Goal: Transaction & Acquisition: Download file/media

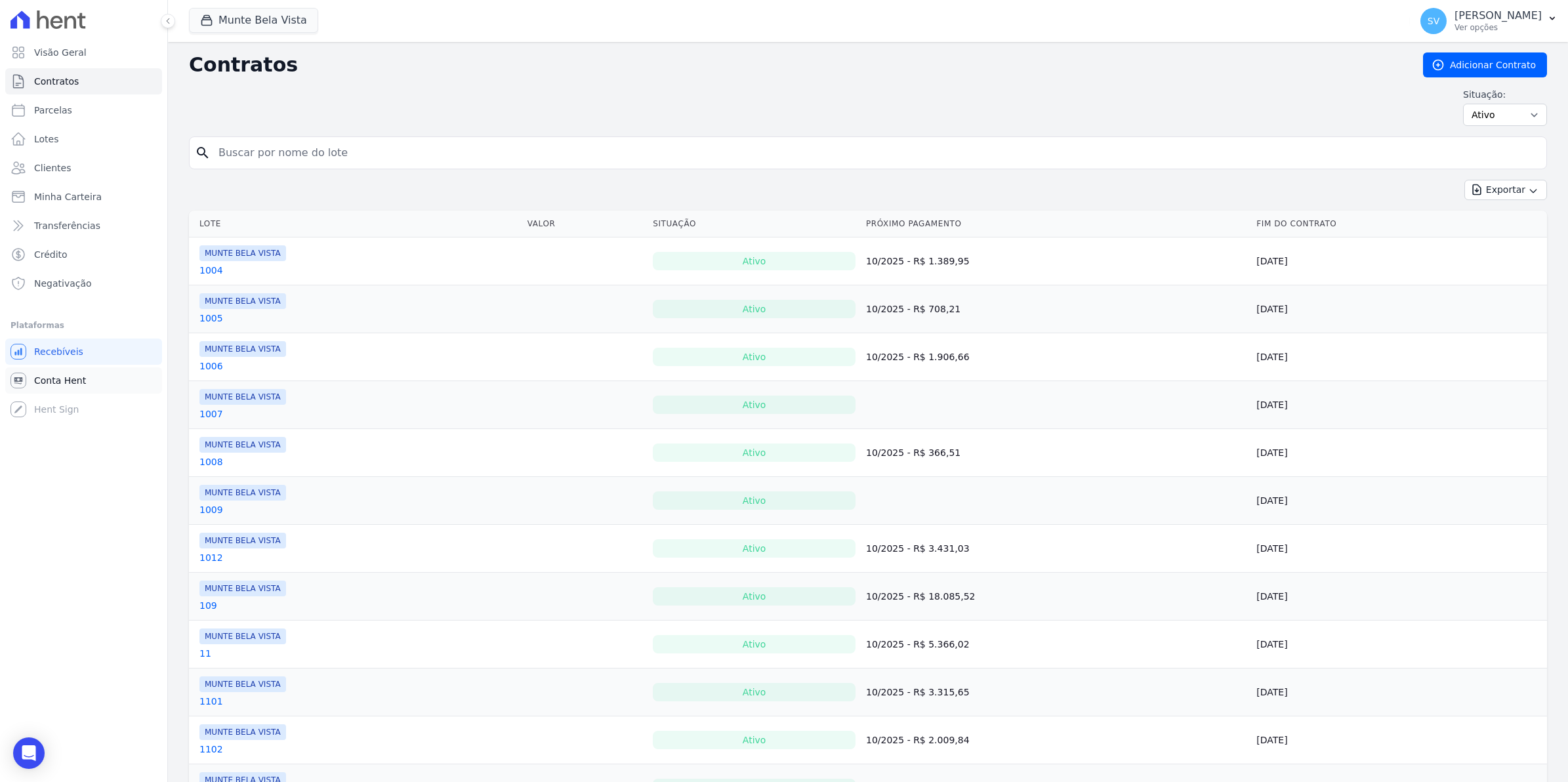
click at [70, 391] on link "Conta Hent" at bounding box center [84, 380] width 157 height 26
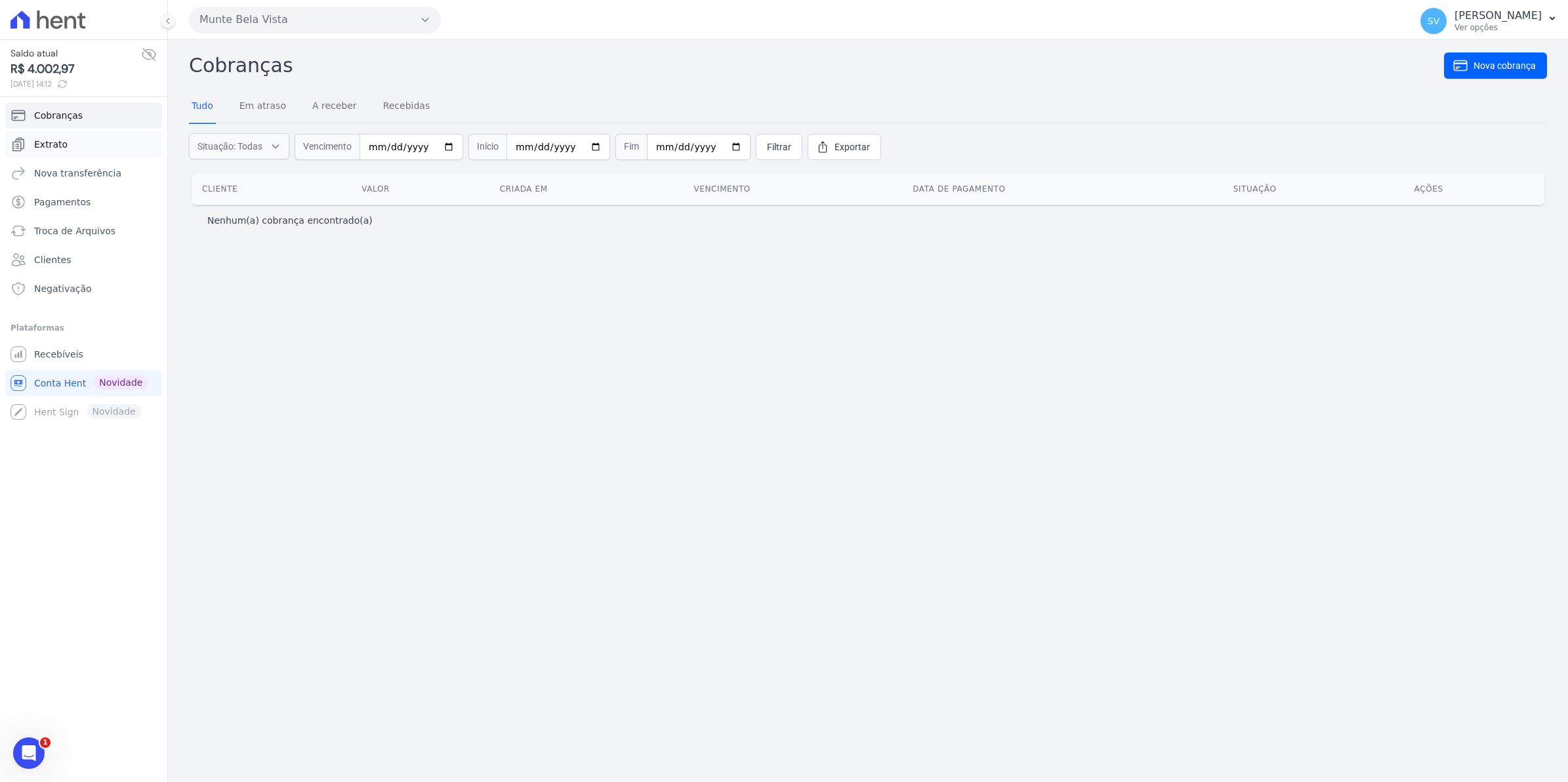
click at [49, 148] on span "Extrato" at bounding box center [51, 144] width 34 height 13
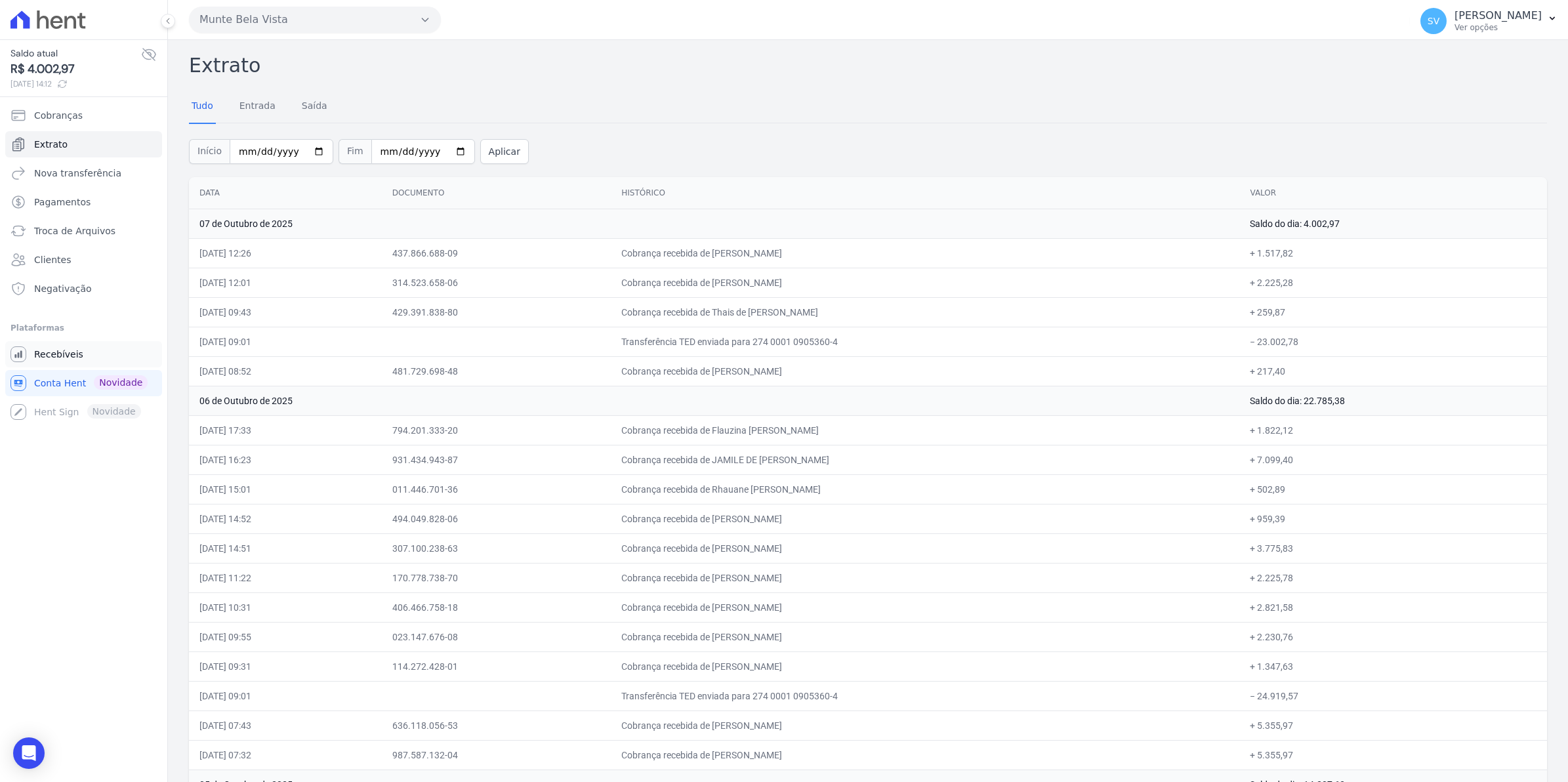
click at [48, 358] on span "Recebíveis" at bounding box center [59, 354] width 49 height 13
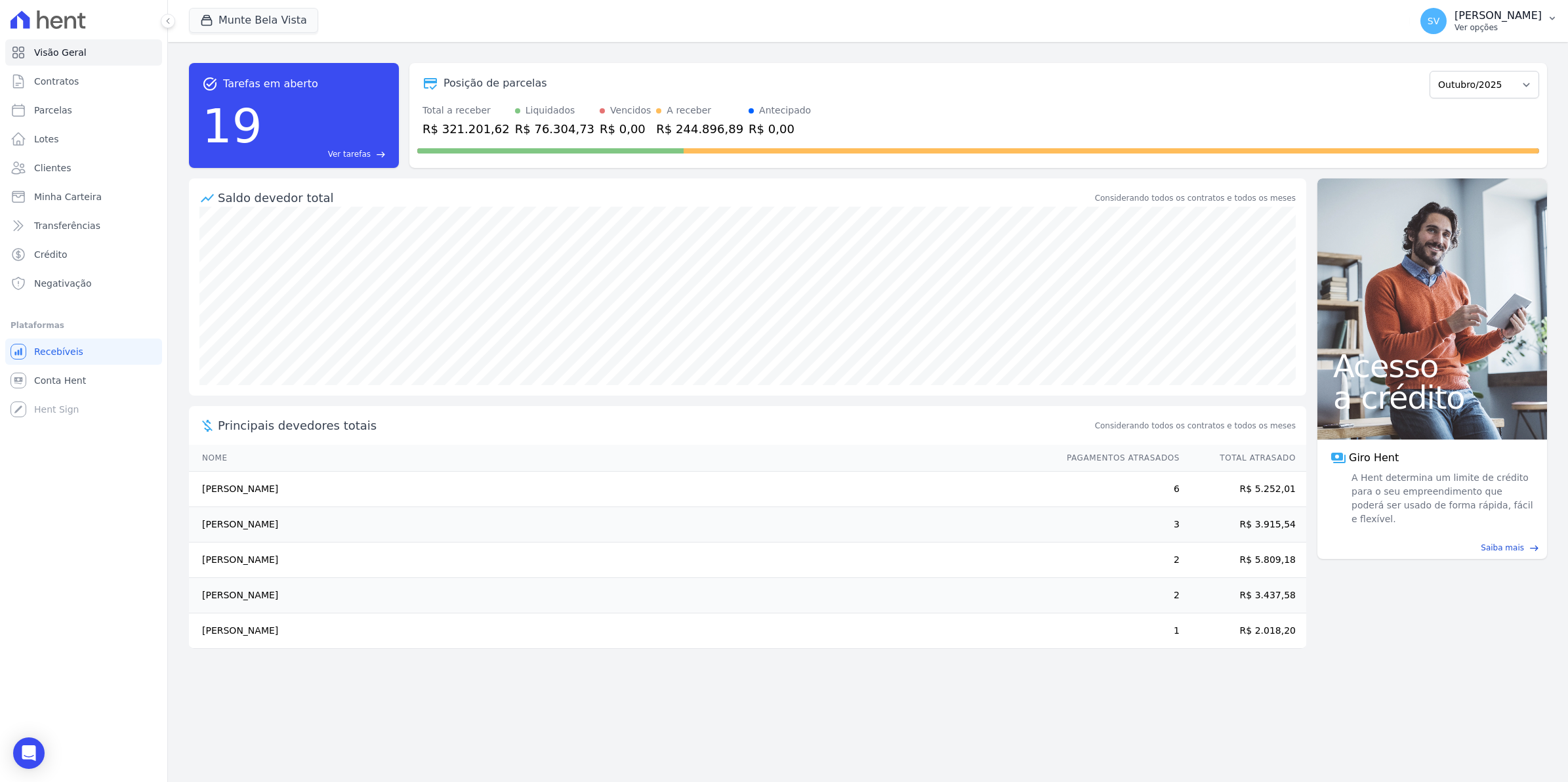
click at [1461, 30] on div "SV [PERSON_NAME] Ver opções" at bounding box center [1481, 21] width 121 height 26
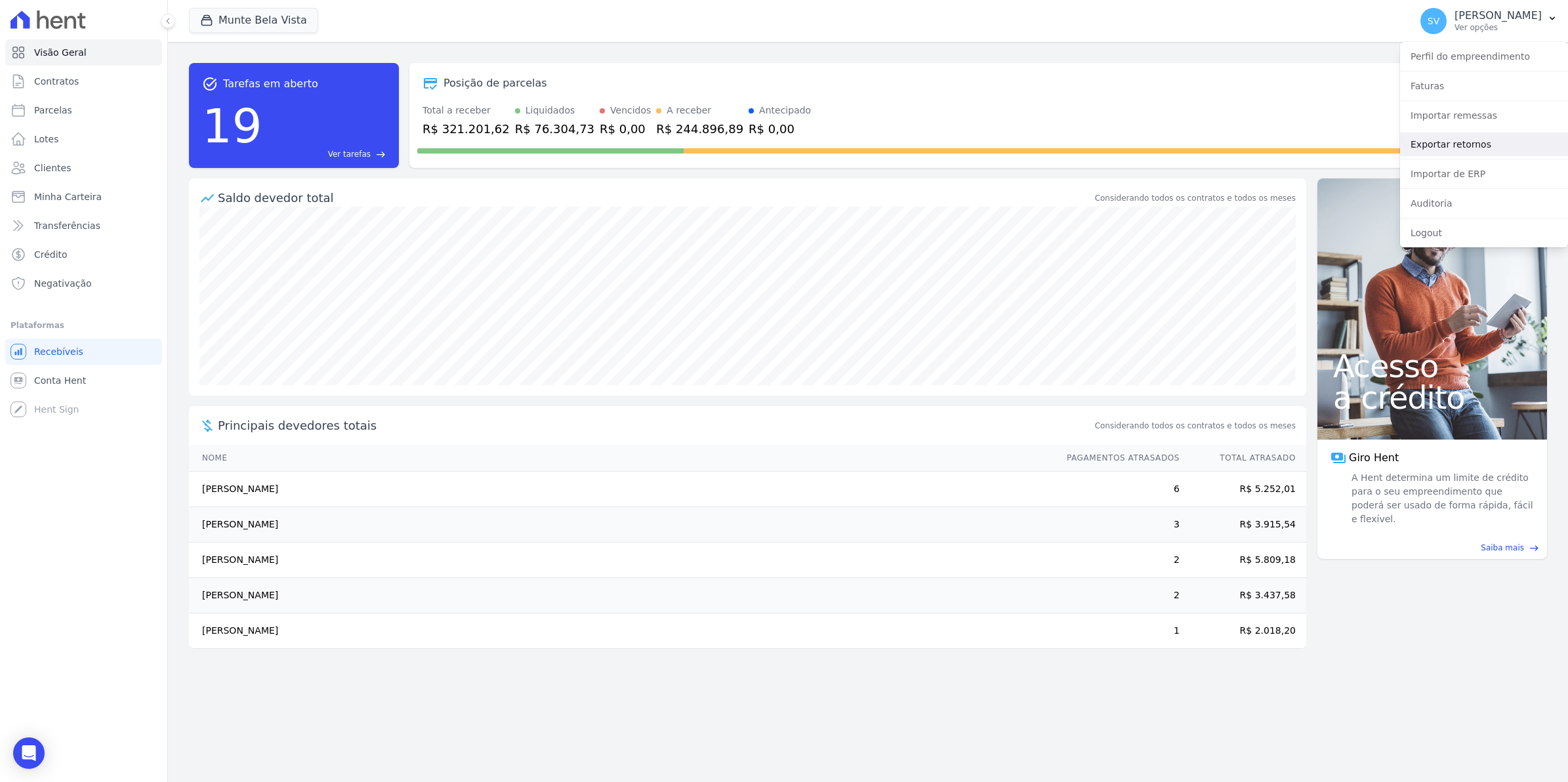
click at [1442, 141] on link "Exportar retornos" at bounding box center [1484, 144] width 168 height 23
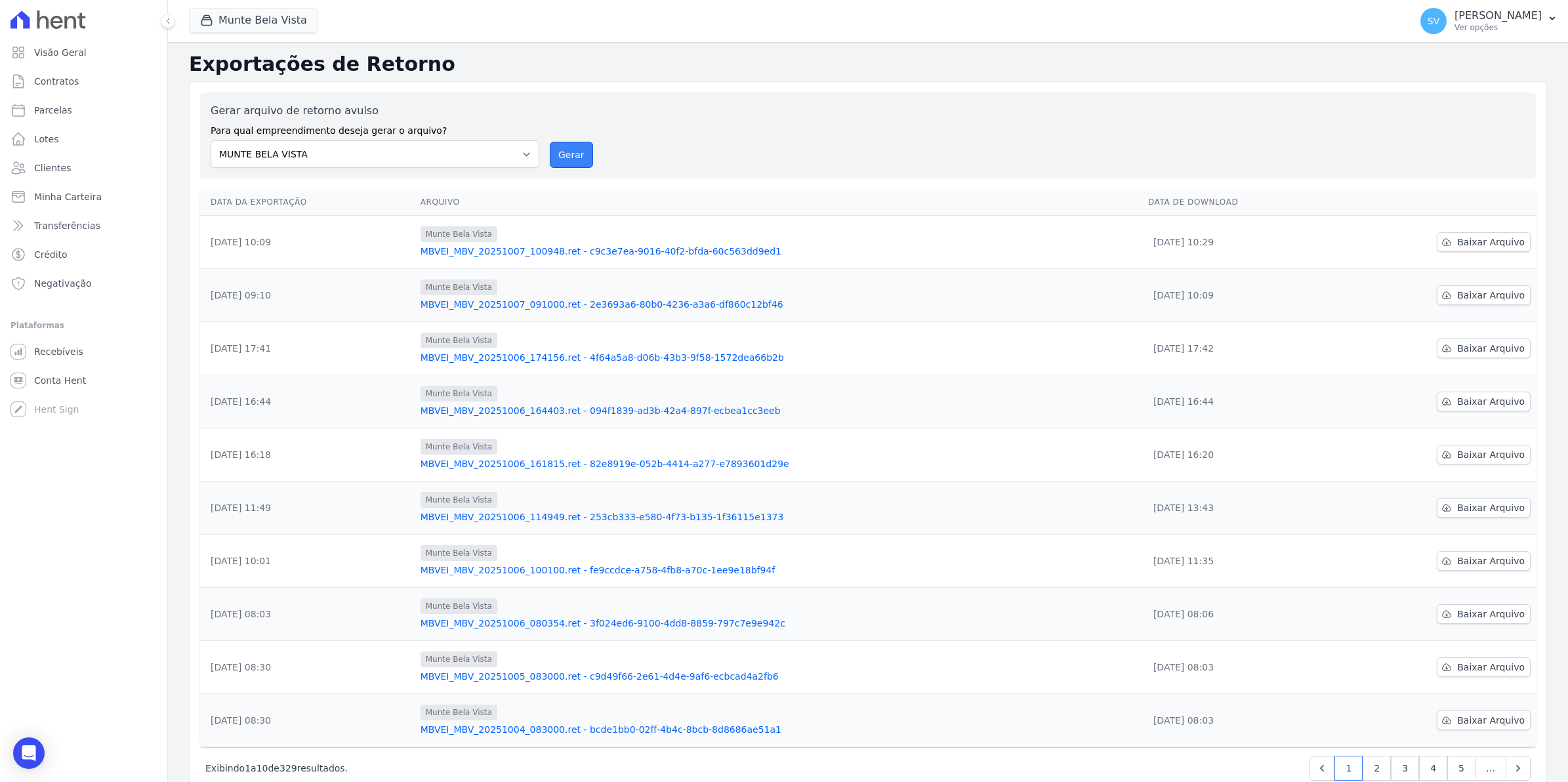
click at [568, 155] on button "Gerar" at bounding box center [572, 155] width 43 height 26
click at [1461, 296] on span "Baixar Arquivo" at bounding box center [1490, 295] width 67 height 13
drag, startPoint x: 574, startPoint y: 155, endPoint x: 836, endPoint y: 134, distance: 262.8
click at [574, 155] on button "Gerar" at bounding box center [572, 155] width 43 height 26
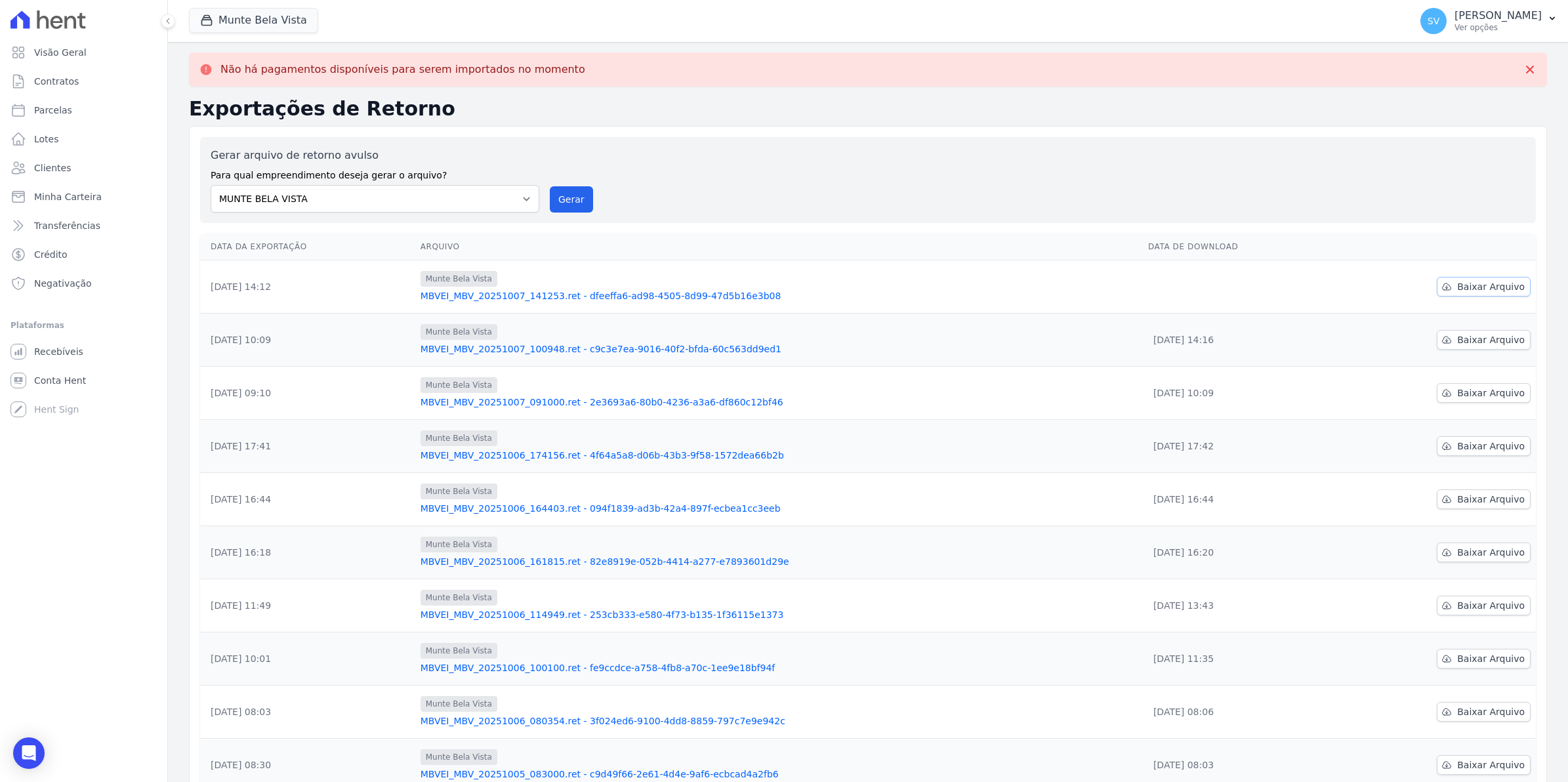
click at [1457, 286] on span "Baixar Arquivo" at bounding box center [1490, 287] width 67 height 13
click at [1477, 290] on span "Baixar Arquivo" at bounding box center [1490, 287] width 67 height 13
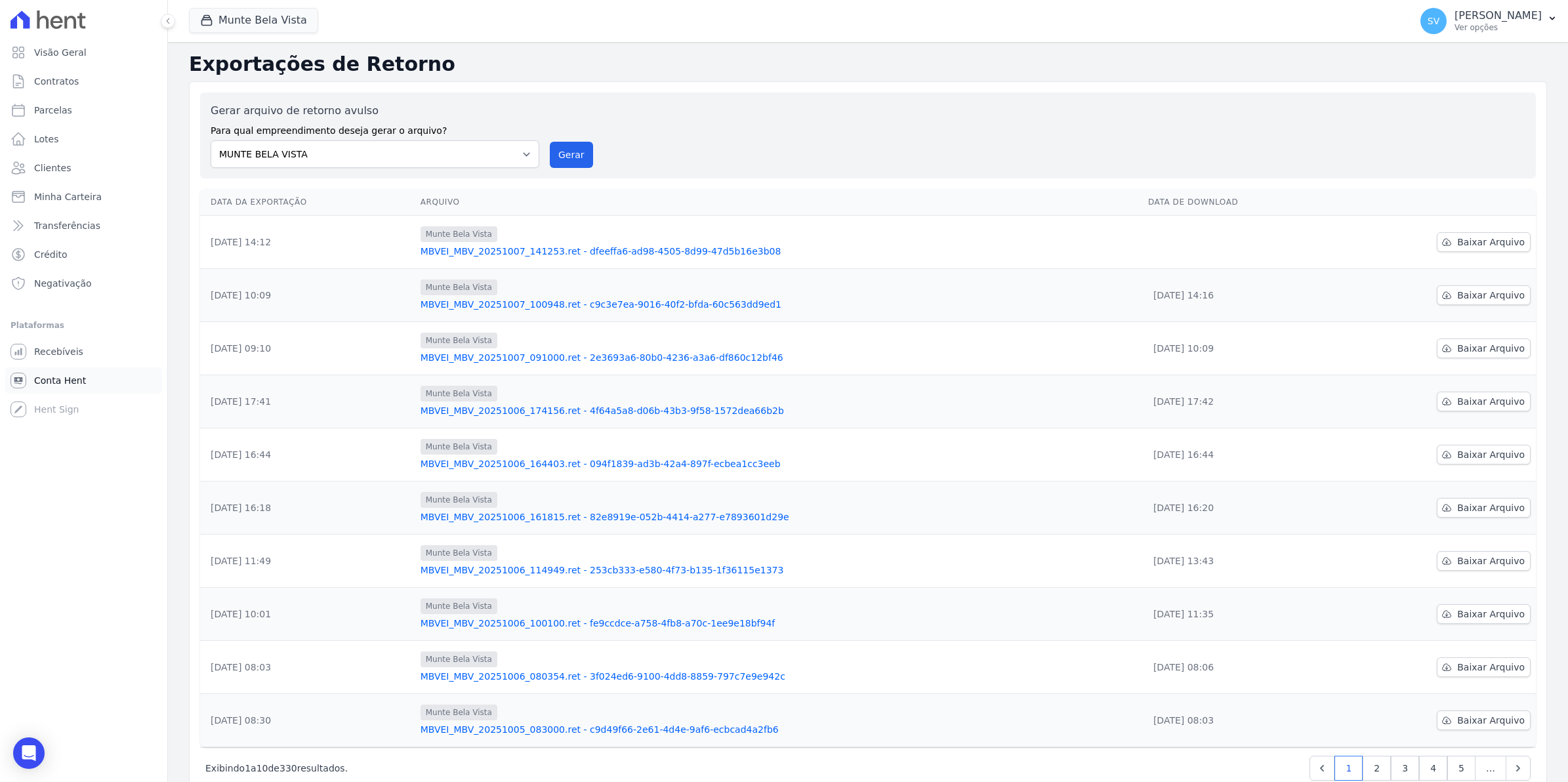
click at [85, 373] on link "Conta Hent" at bounding box center [84, 380] width 157 height 26
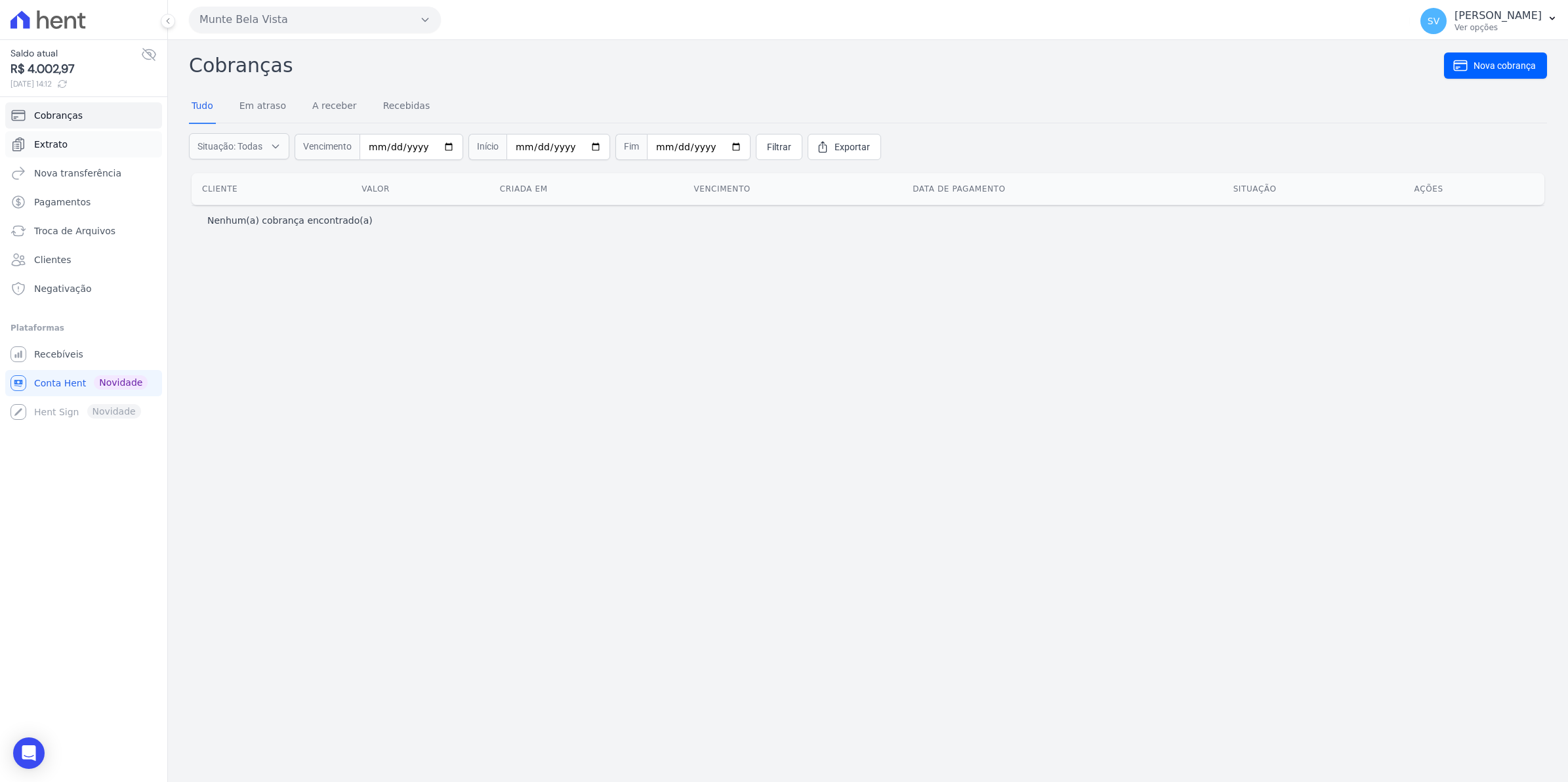
click at [79, 142] on link "Extrato" at bounding box center [84, 144] width 157 height 26
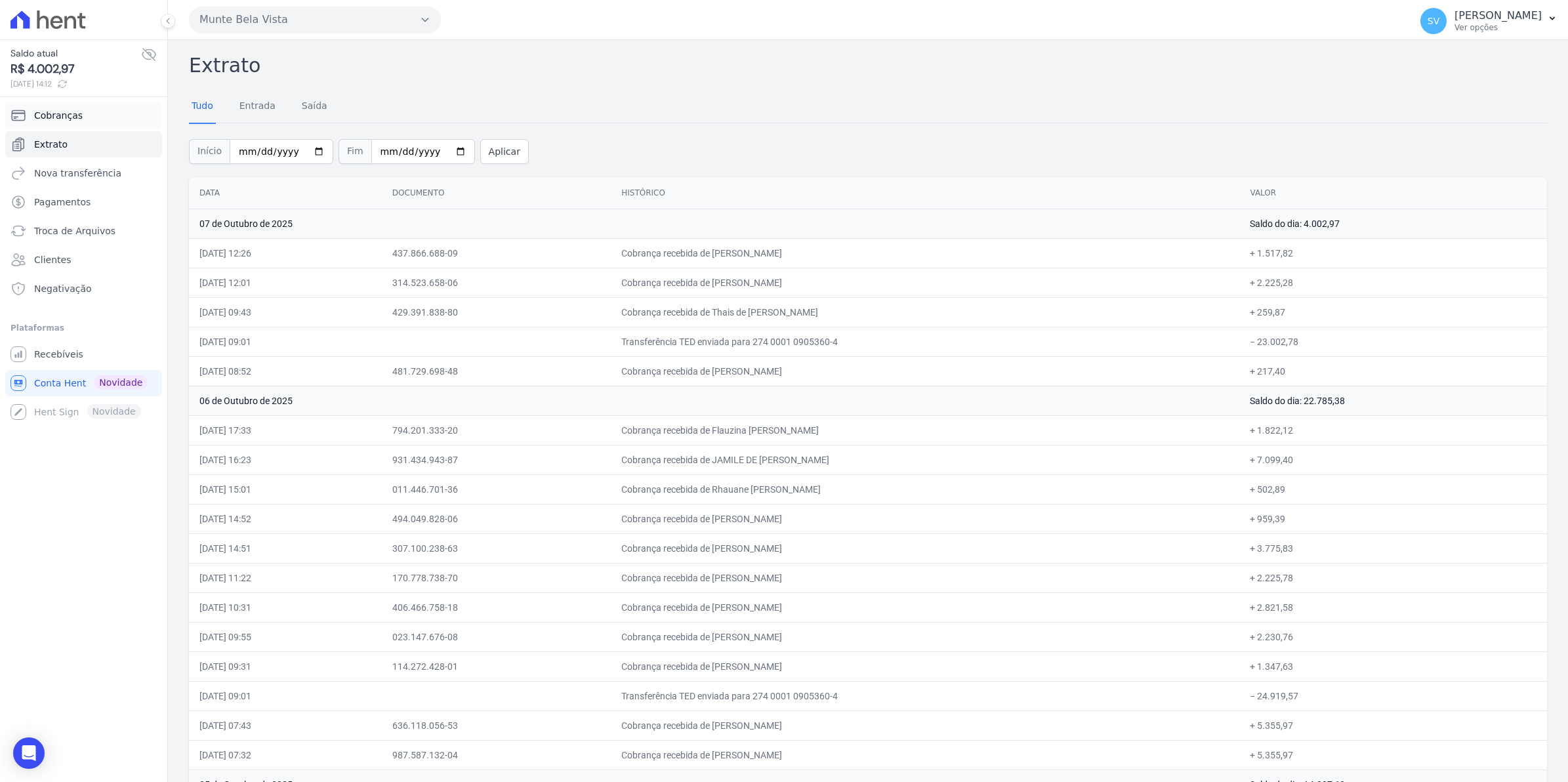
click at [69, 114] on span "Cobranças" at bounding box center [59, 116] width 49 height 13
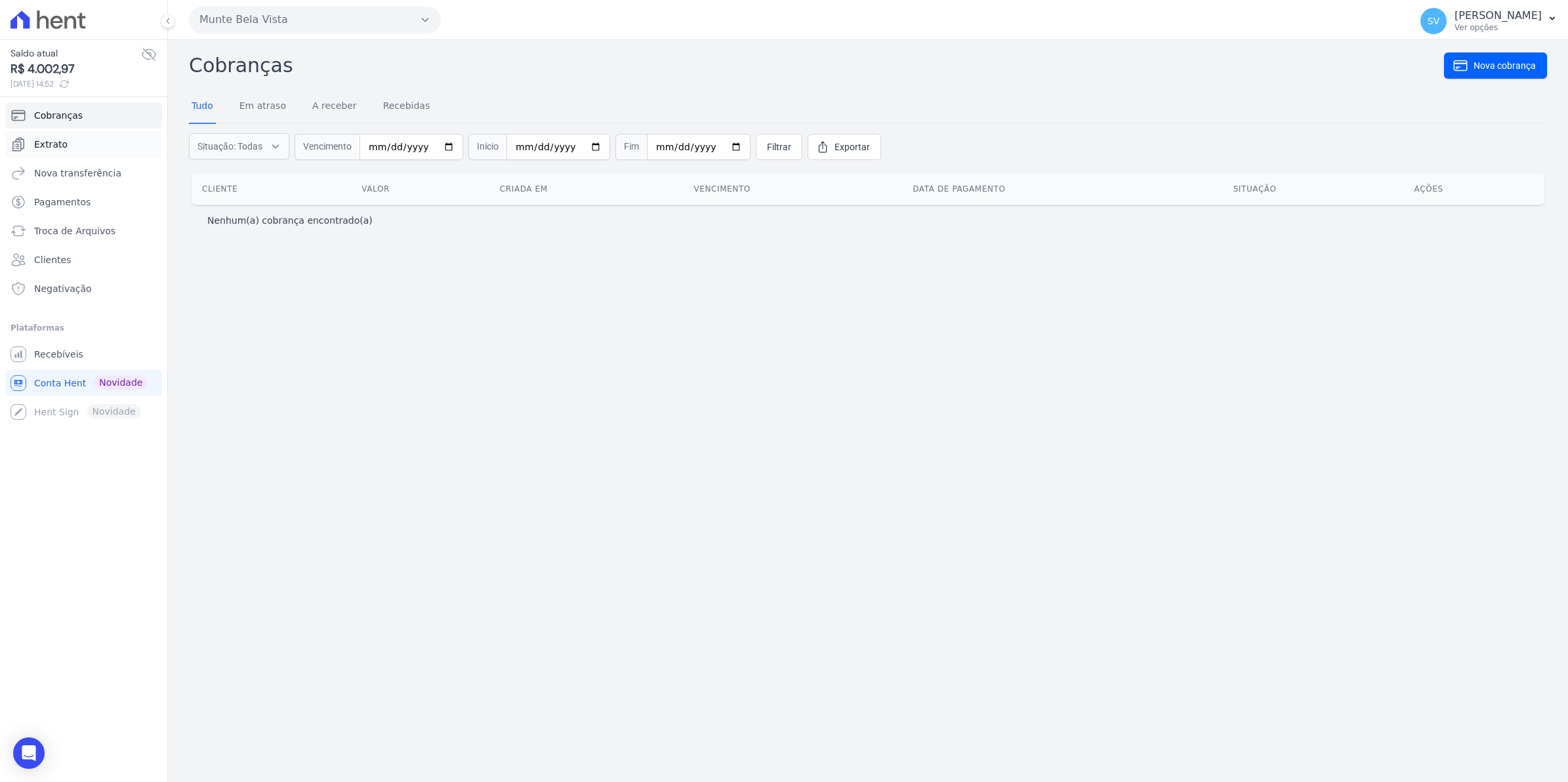
click at [46, 142] on span "Extrato" at bounding box center [51, 144] width 34 height 13
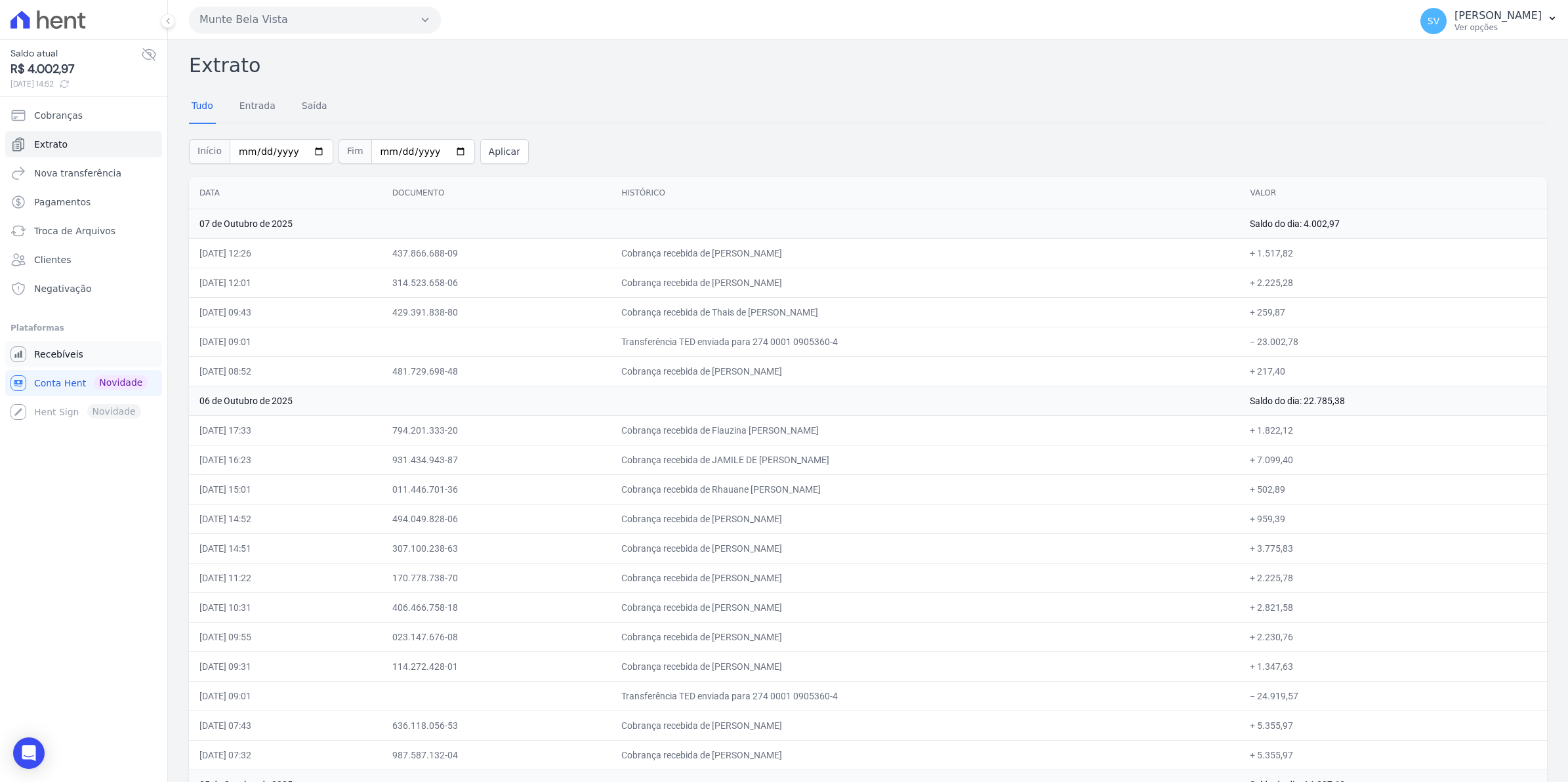
click at [63, 348] on span "Recebíveis" at bounding box center [59, 354] width 49 height 13
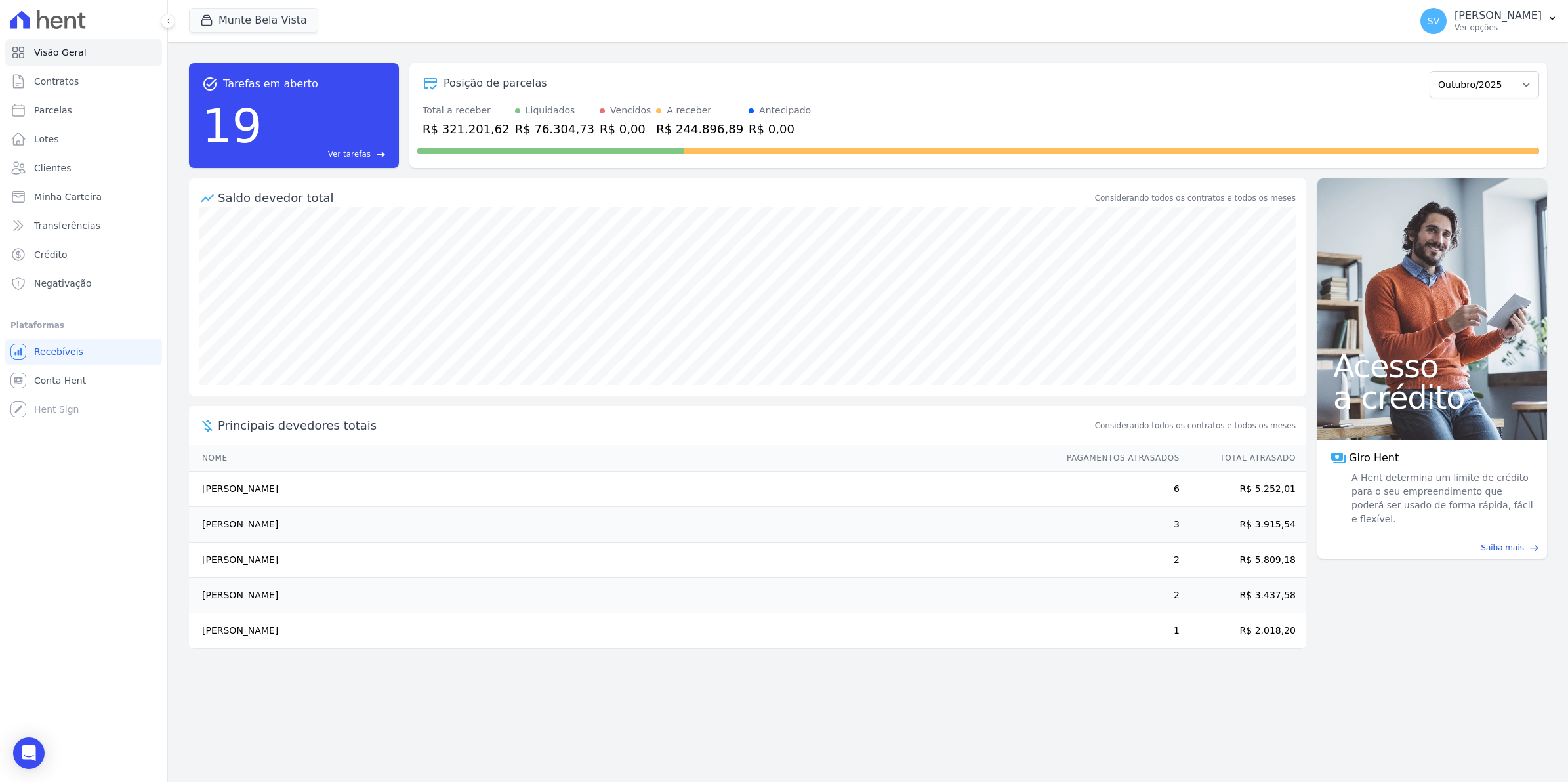
drag, startPoint x: 198, startPoint y: 638, endPoint x: 1191, endPoint y: 651, distance: 993.1
click at [1191, 651] on div "Saldo devedor total Considerando todos os contratos e todos os meses Principais…" at bounding box center [747, 424] width 1117 height 491
click at [44, 380] on span "Conta Hent" at bounding box center [60, 380] width 51 height 13
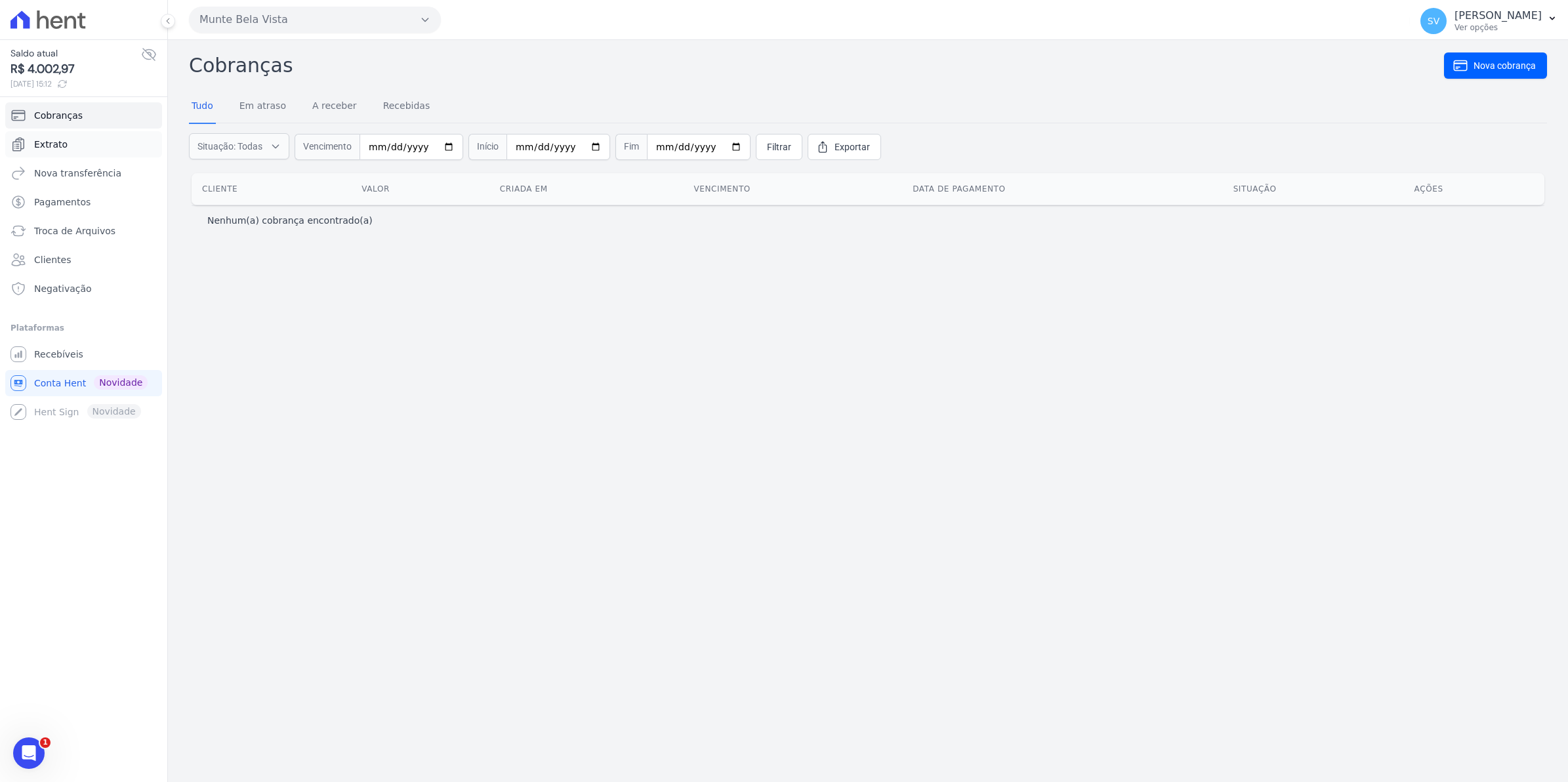
click at [35, 149] on span "Extrato" at bounding box center [51, 144] width 34 height 13
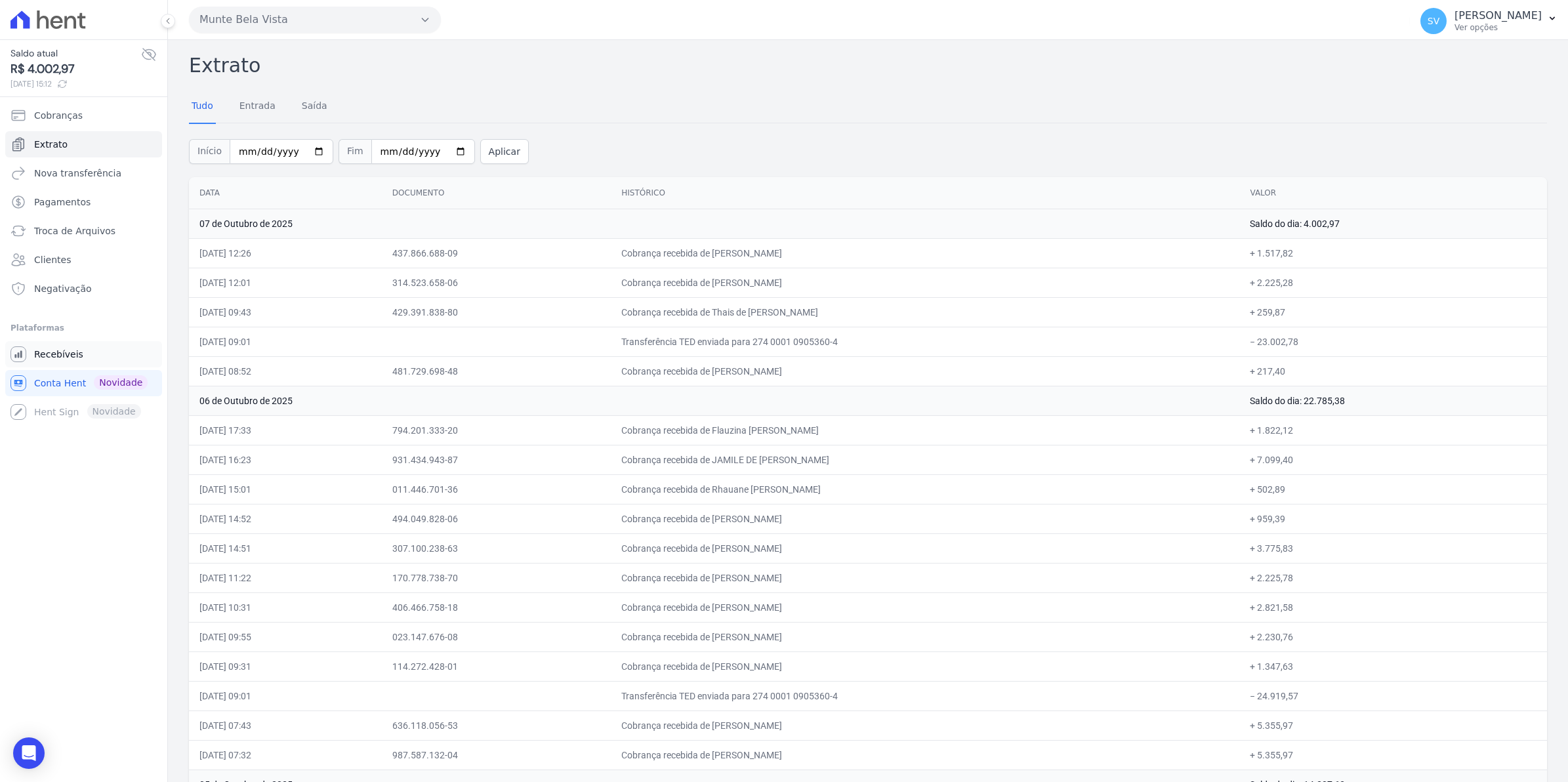
click at [43, 349] on span "Recebíveis" at bounding box center [59, 354] width 49 height 13
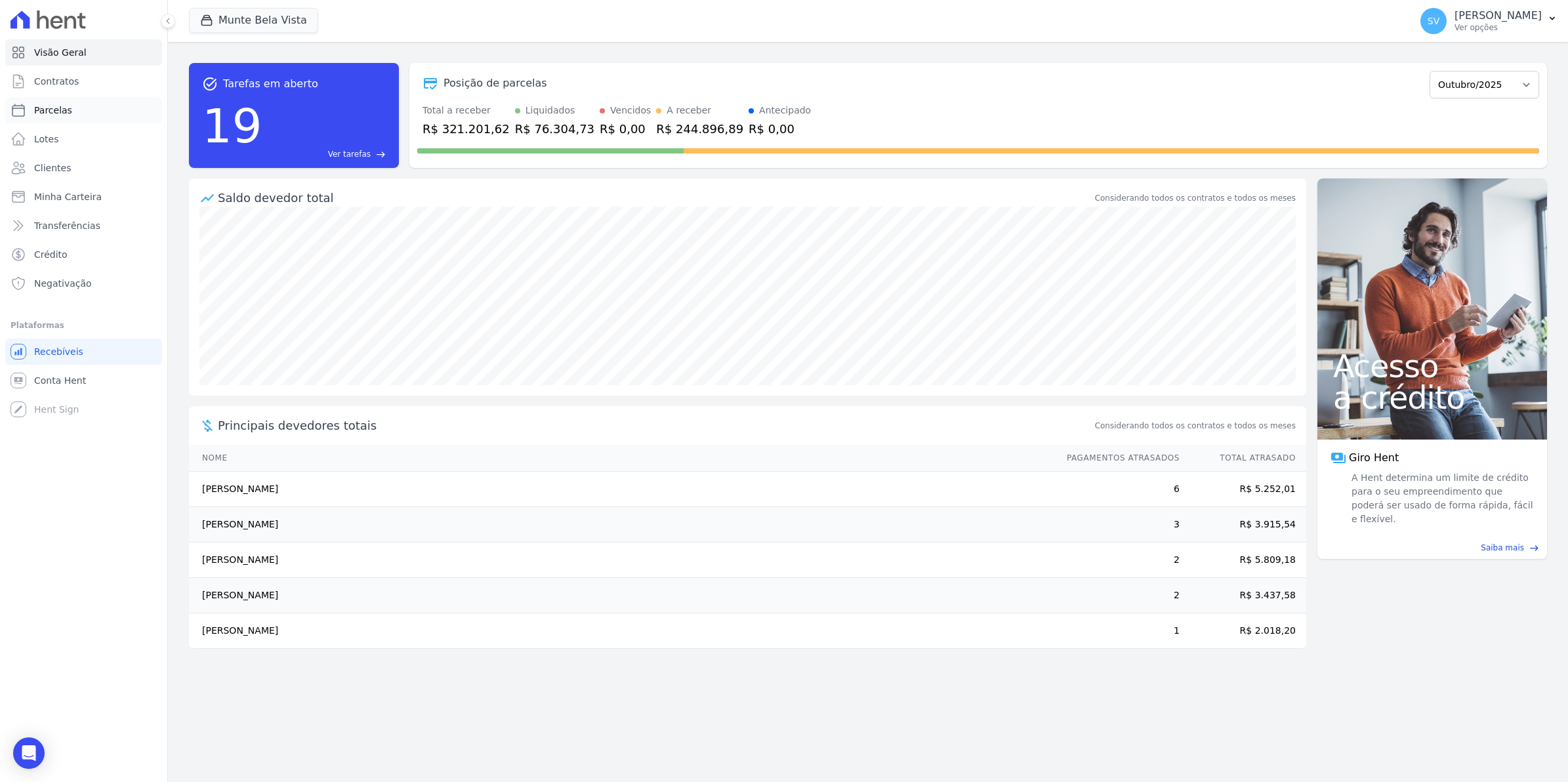
click at [49, 113] on span "Parcelas" at bounding box center [53, 110] width 38 height 13
select select
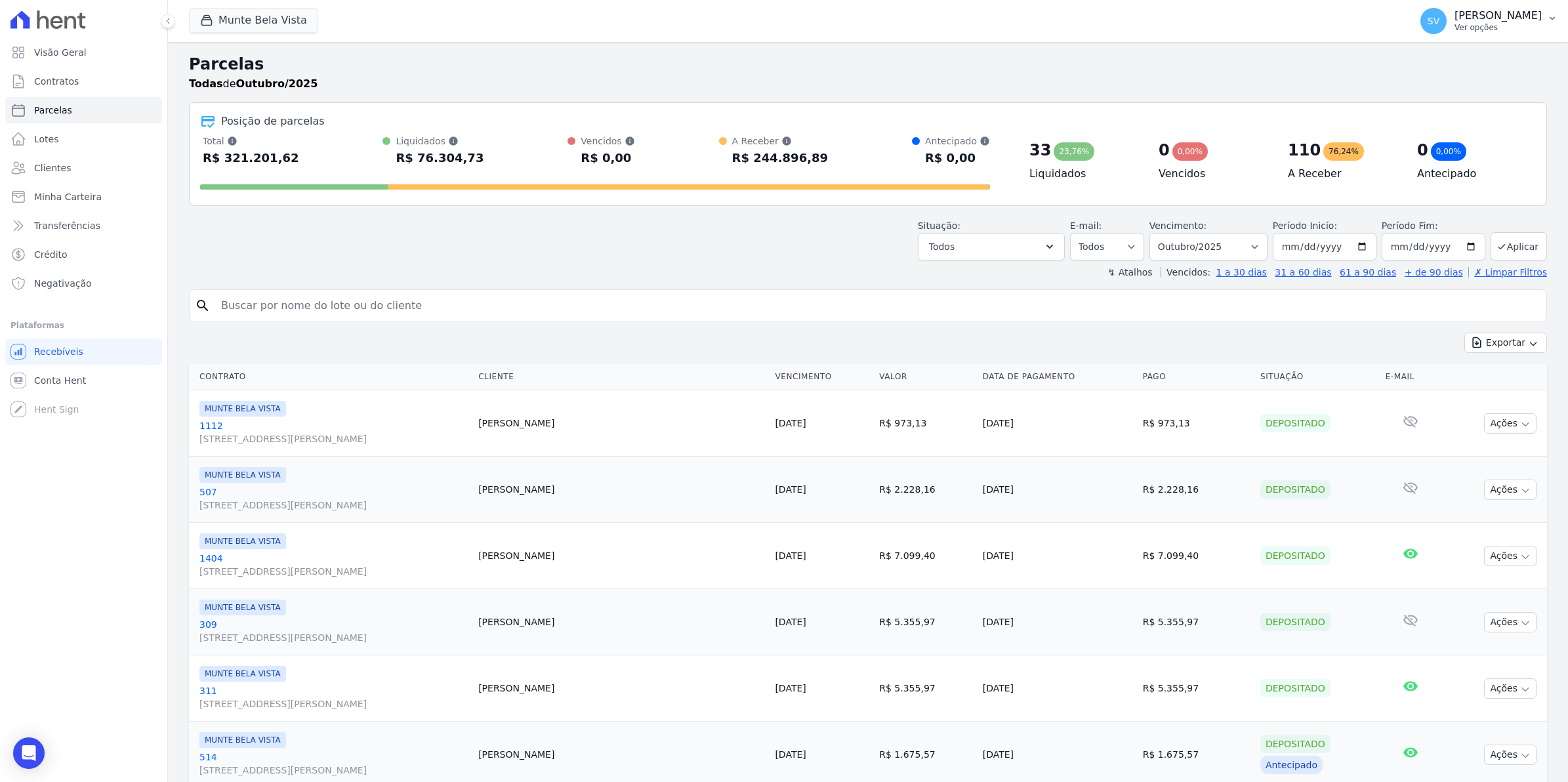
click at [1439, 18] on span "SV" at bounding box center [1433, 21] width 12 height 9
click at [1450, 146] on link "Exportar retornos" at bounding box center [1484, 144] width 168 height 23
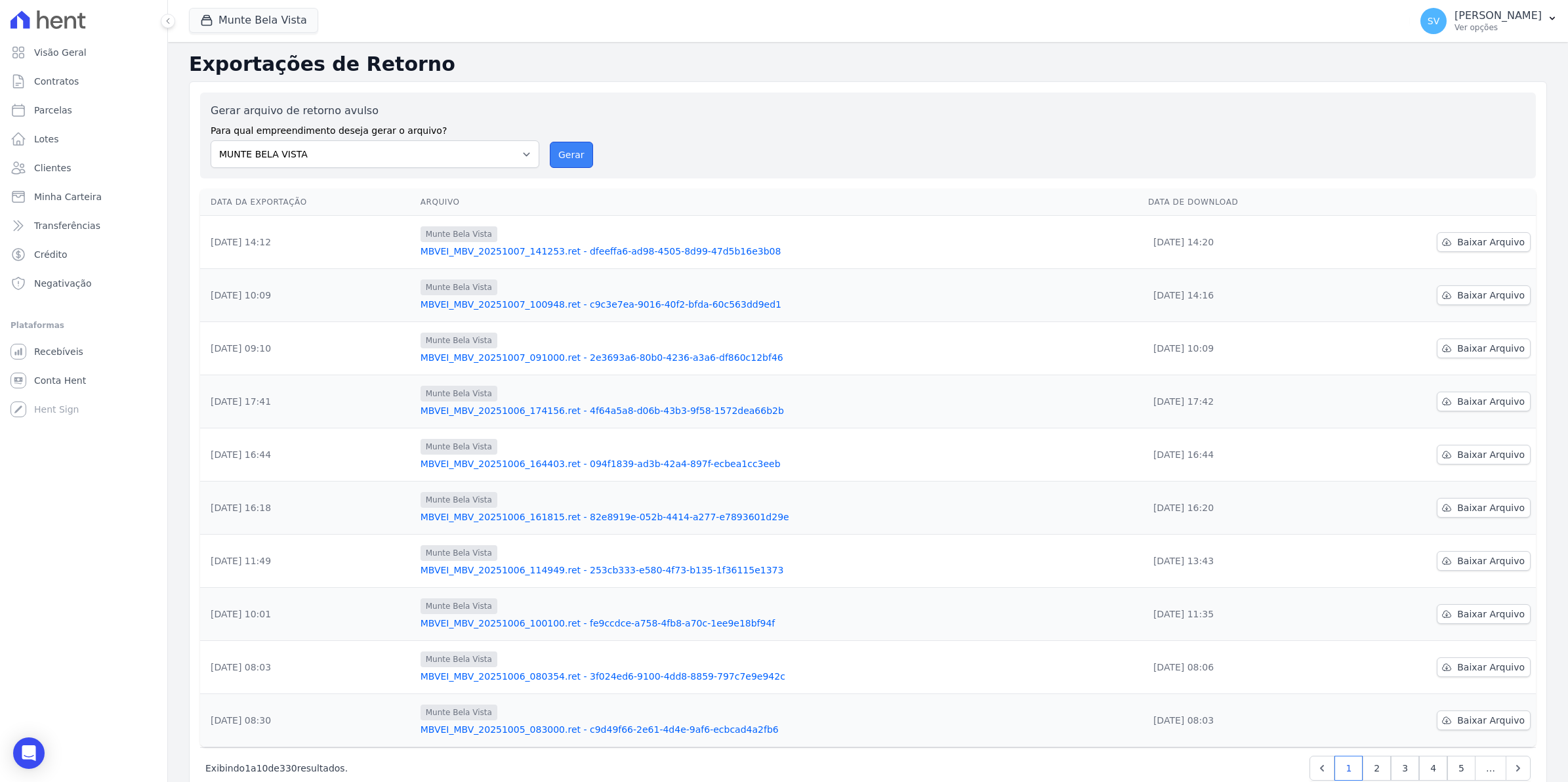
click at [575, 158] on button "Gerar" at bounding box center [572, 155] width 43 height 26
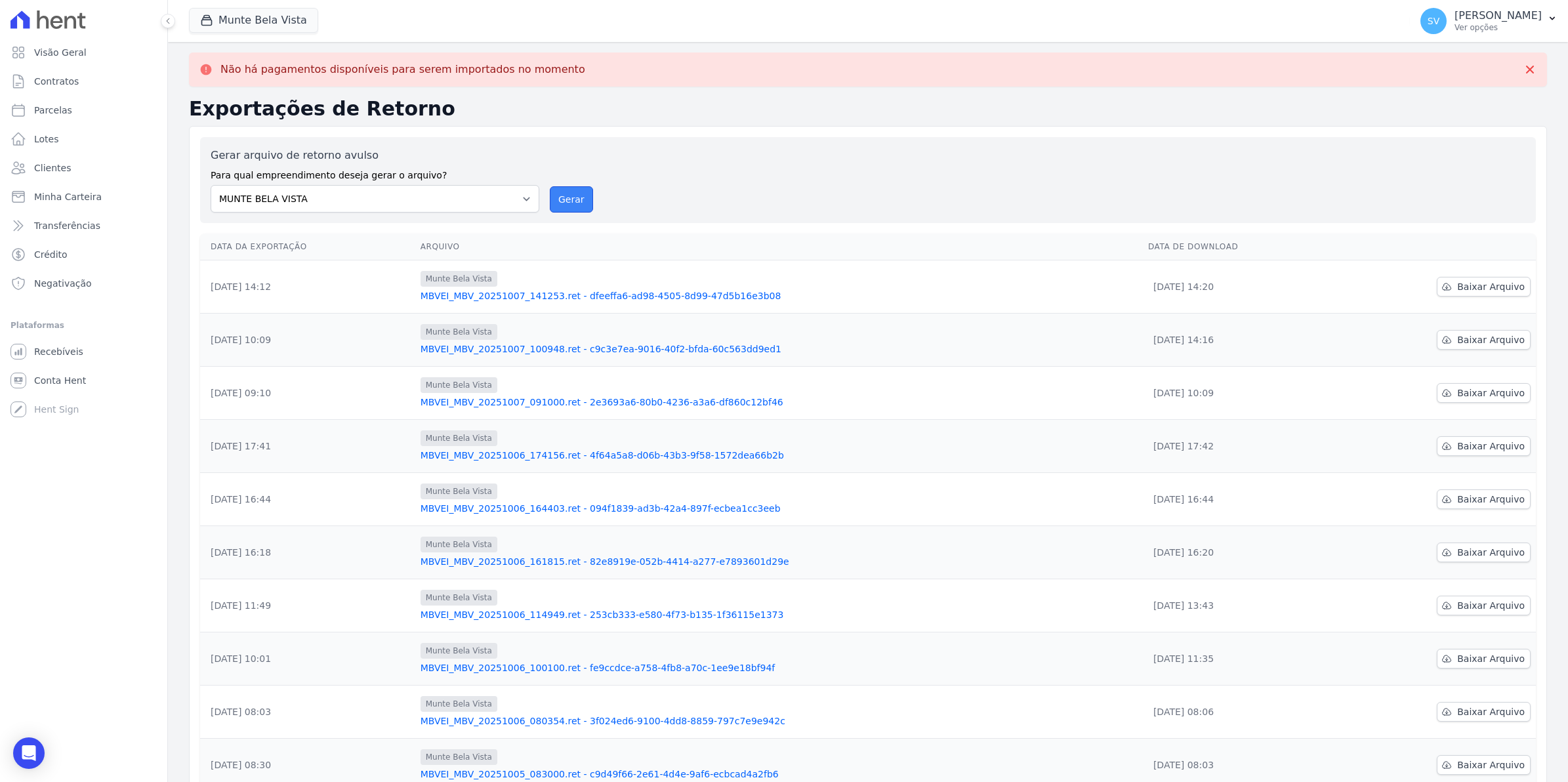
click at [568, 197] on button "Gerar" at bounding box center [572, 199] width 43 height 26
click at [1500, 295] on link "Baixar Arquivo" at bounding box center [1483, 286] width 93 height 20
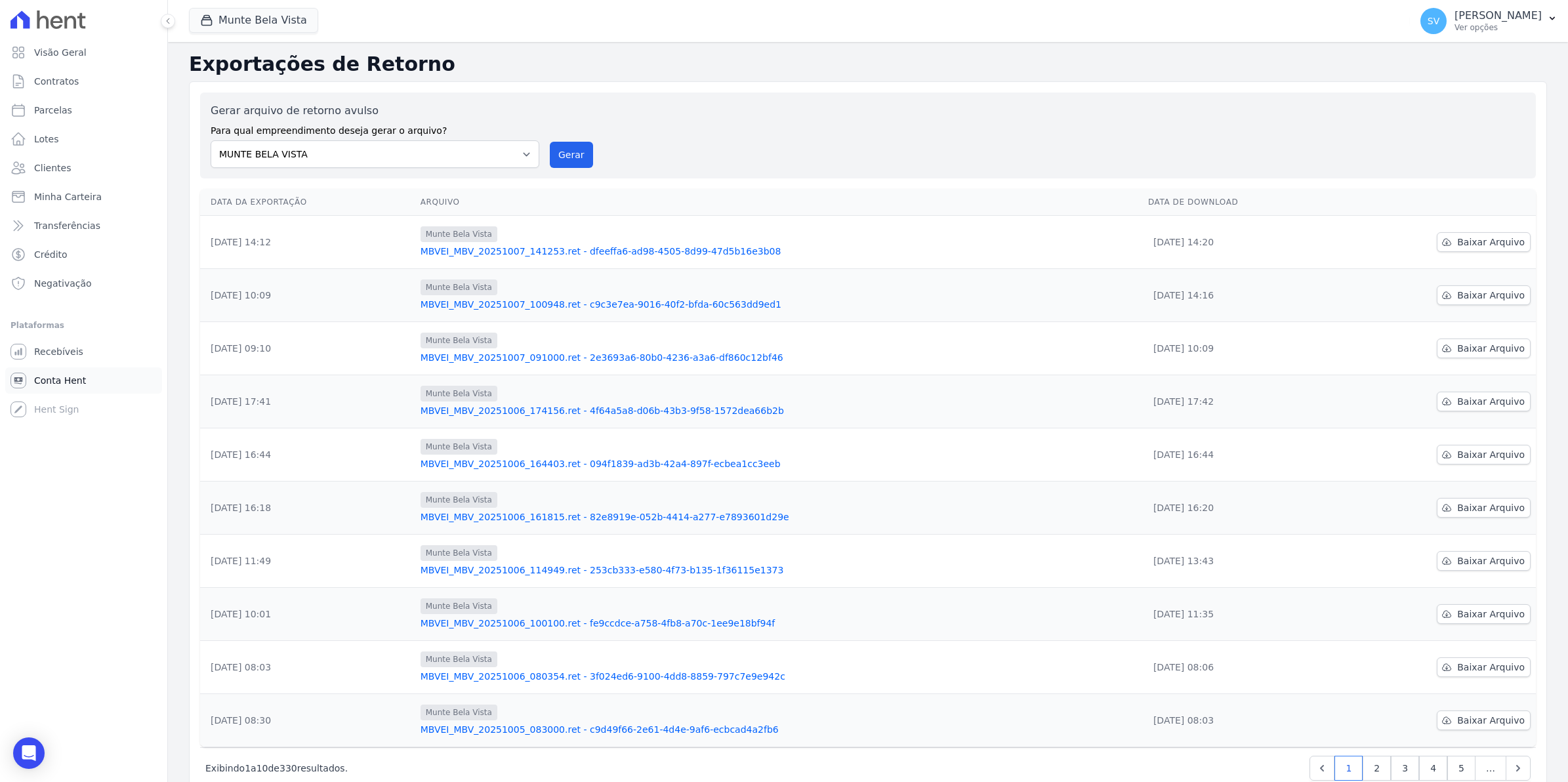
click at [70, 387] on link "Conta Hent" at bounding box center [84, 380] width 157 height 26
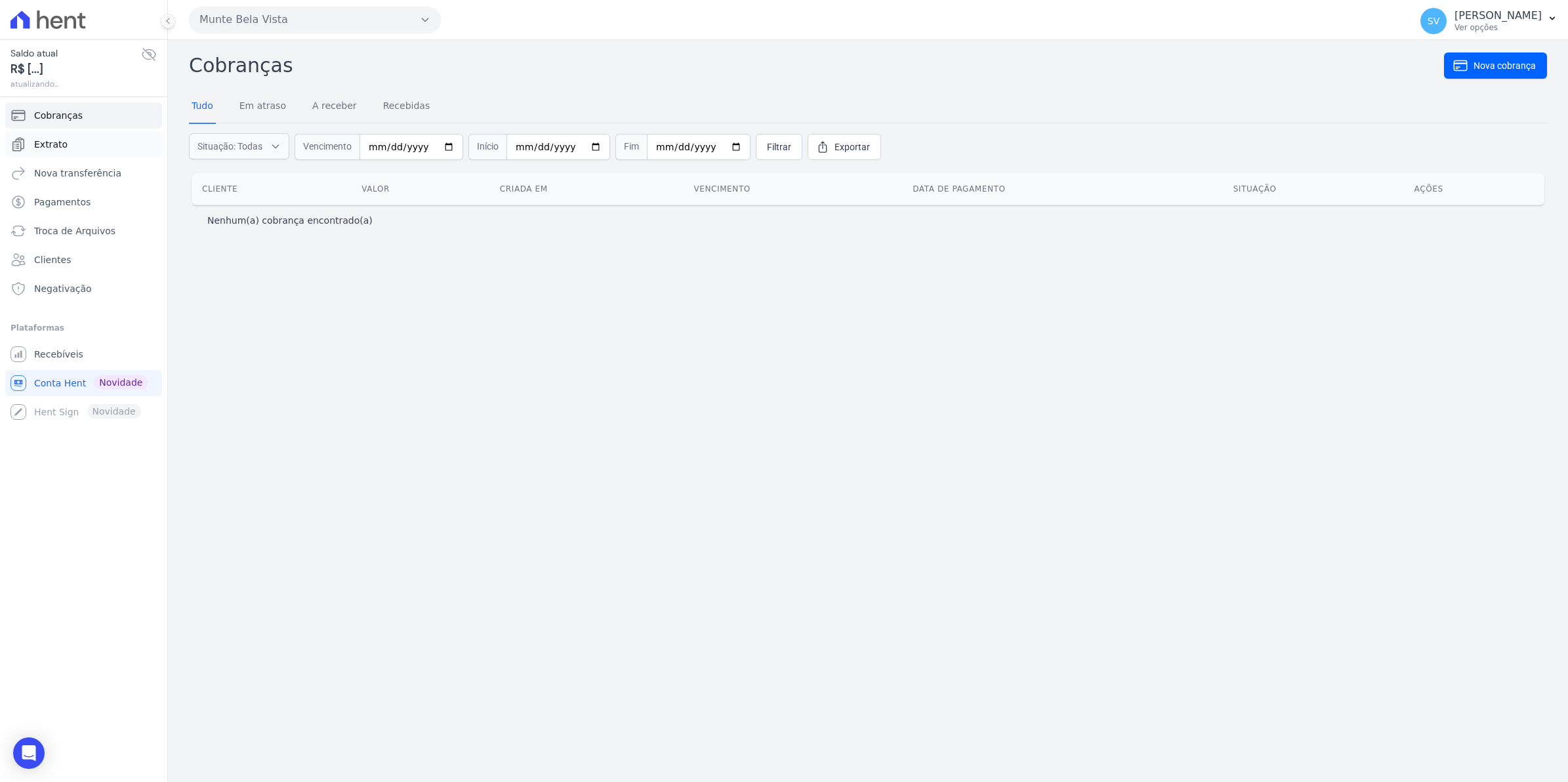
click at [61, 139] on span "Extrato" at bounding box center [51, 144] width 34 height 13
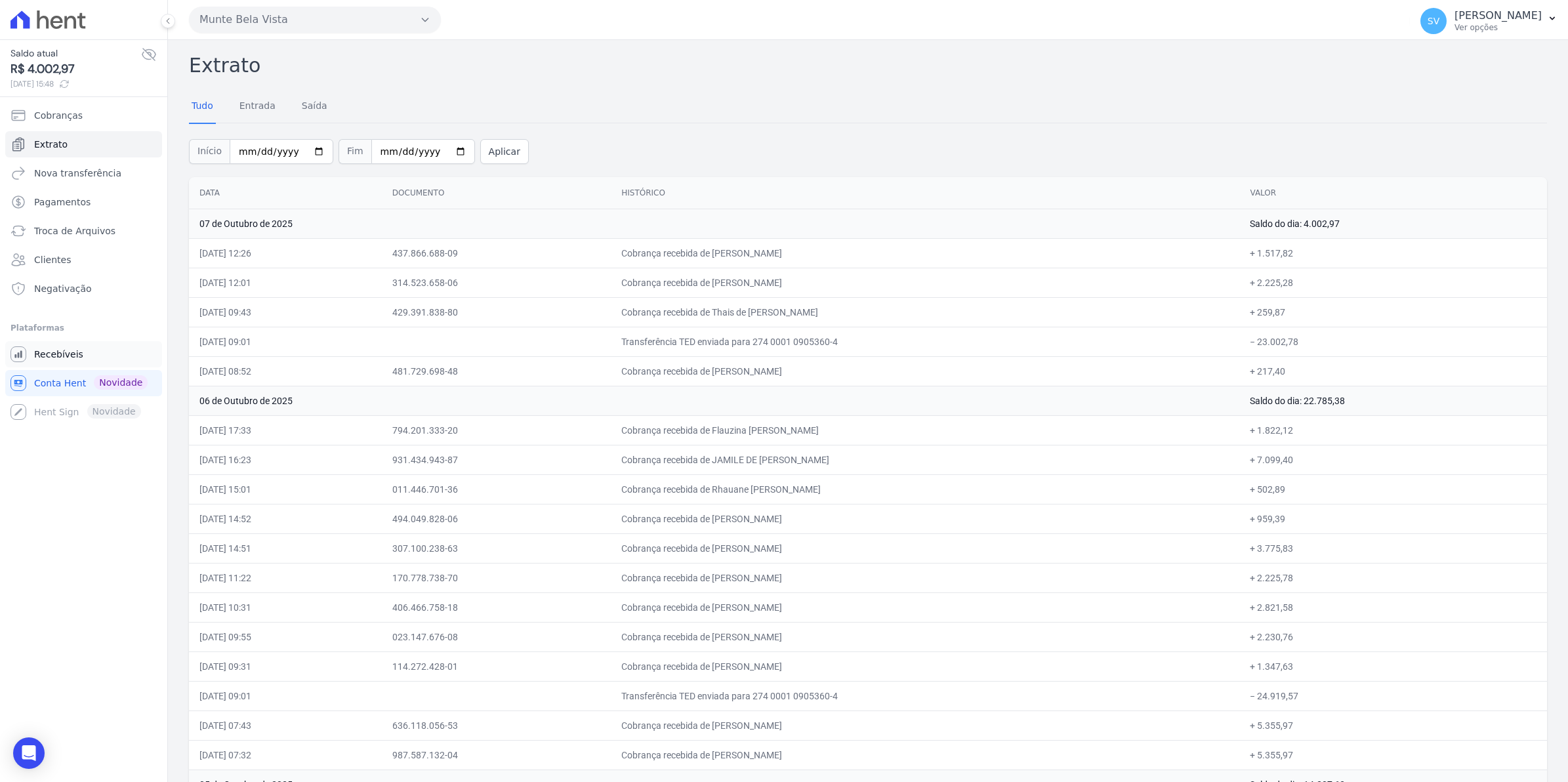
click at [35, 355] on span "Recebíveis" at bounding box center [59, 354] width 49 height 13
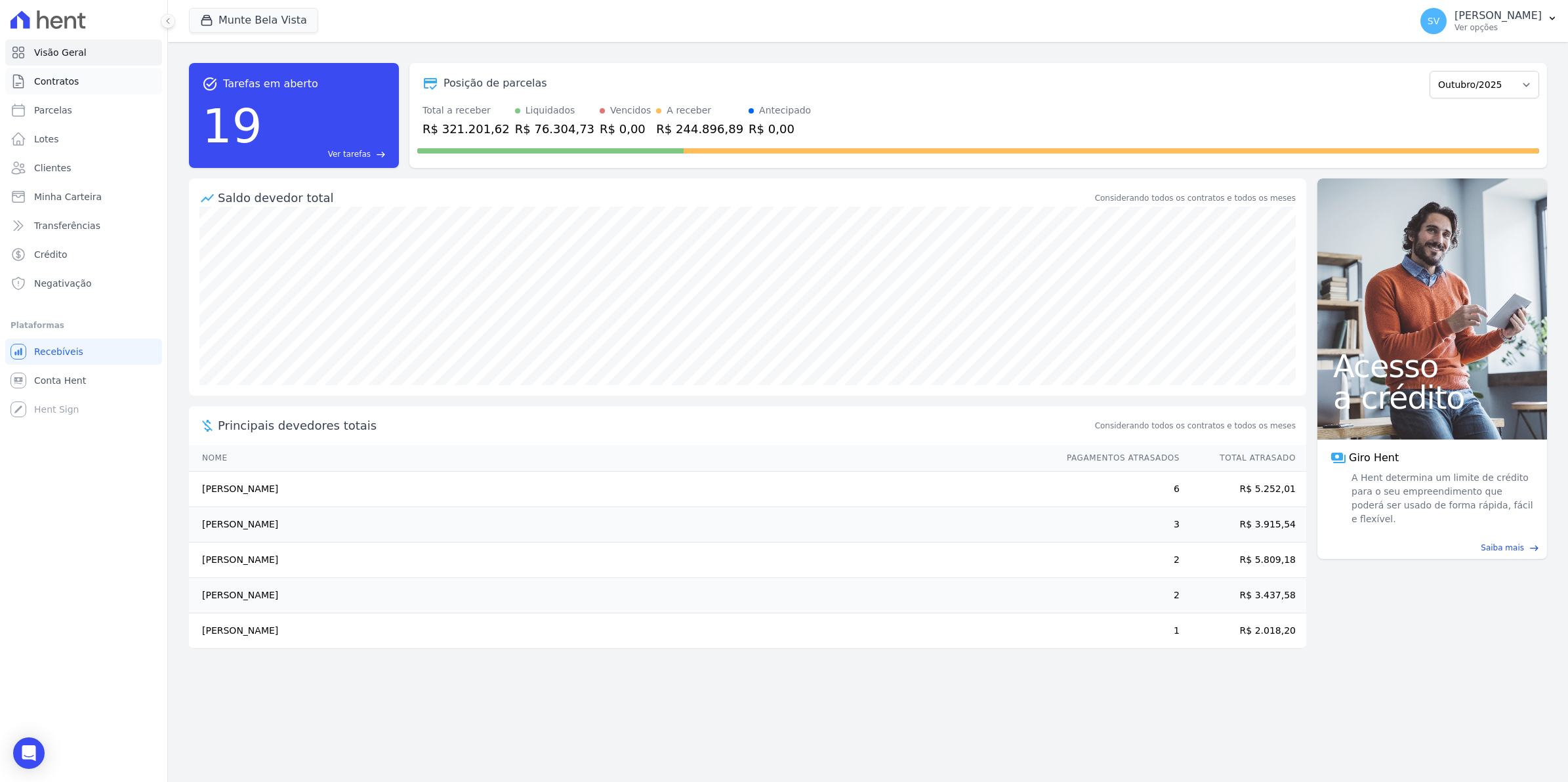
click at [41, 93] on link "Contratos" at bounding box center [84, 81] width 157 height 26
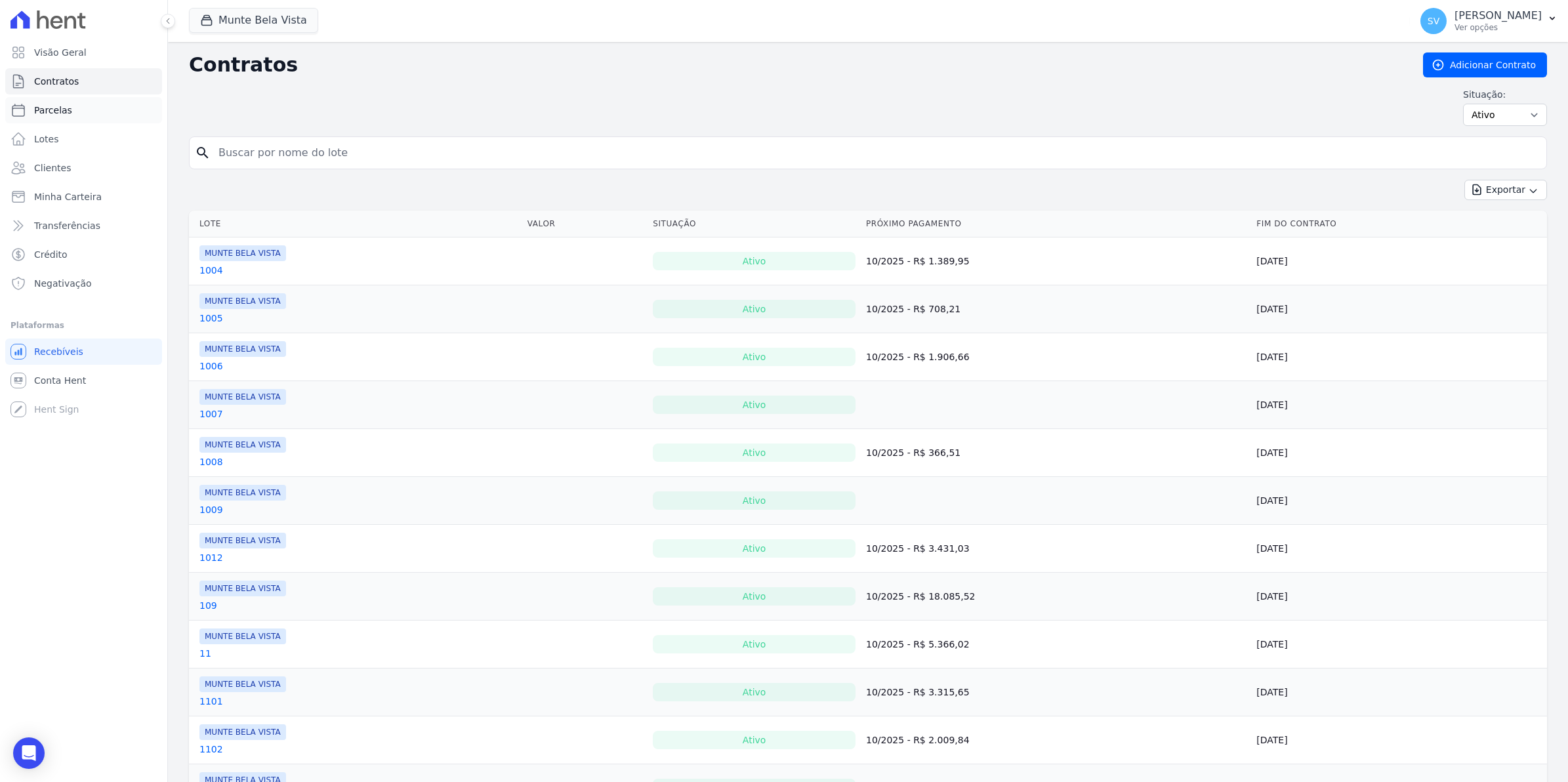
click at [53, 118] on link "Parcelas" at bounding box center [84, 110] width 157 height 26
select select
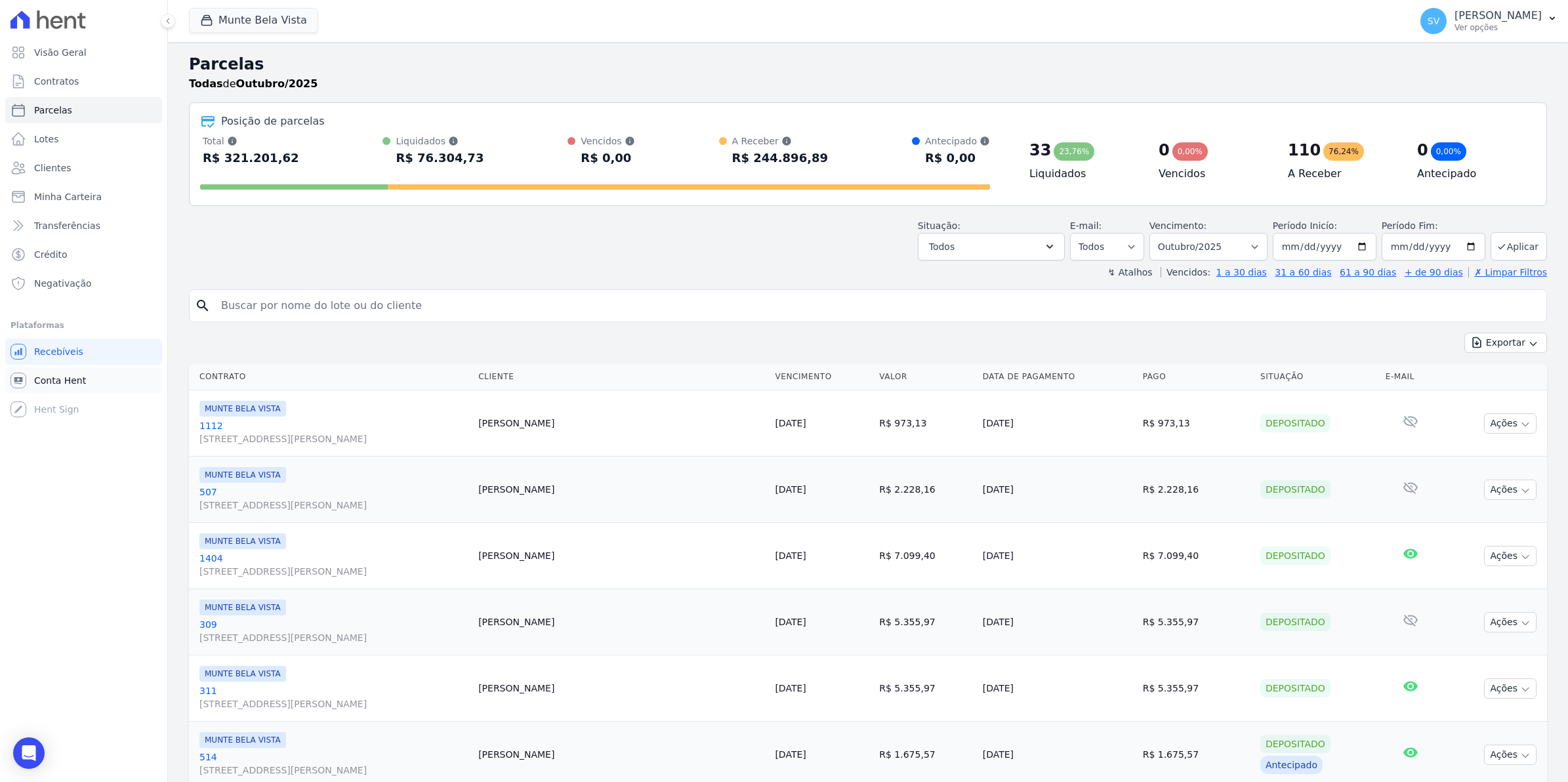
click at [51, 385] on span "Conta Hent" at bounding box center [60, 380] width 51 height 13
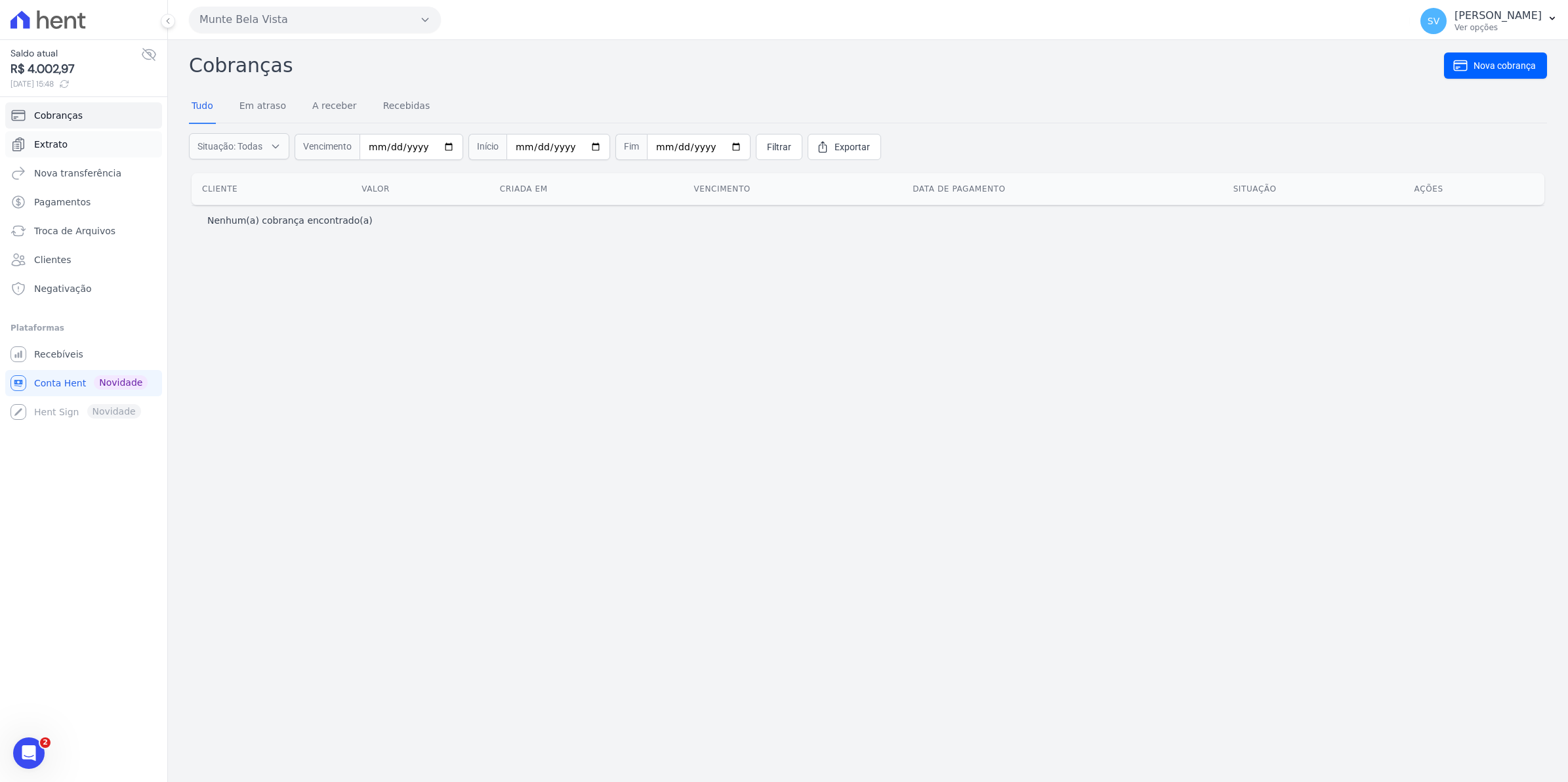
click at [49, 145] on span "Extrato" at bounding box center [51, 144] width 34 height 13
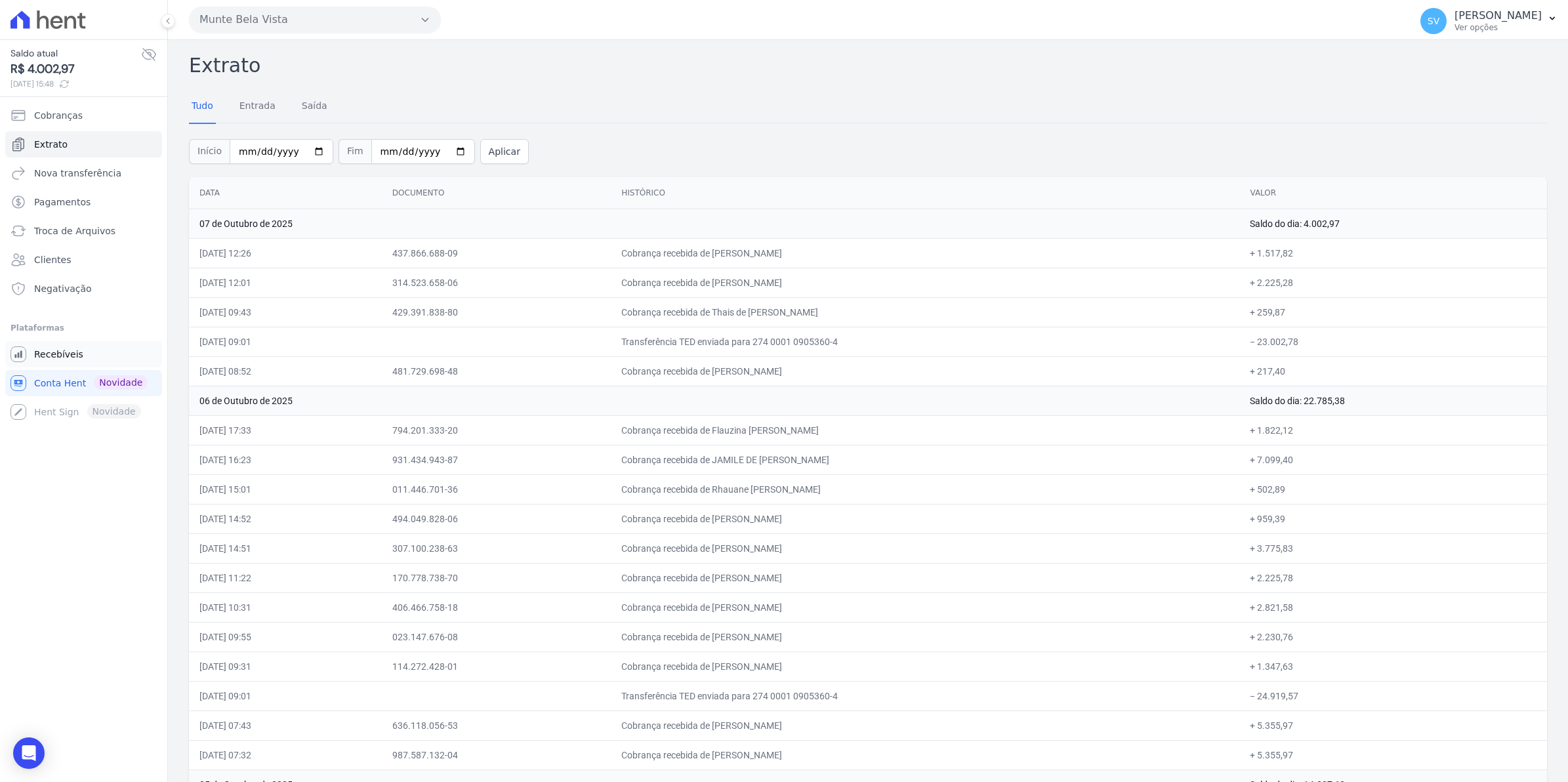
click at [67, 351] on span "Recebíveis" at bounding box center [59, 354] width 49 height 13
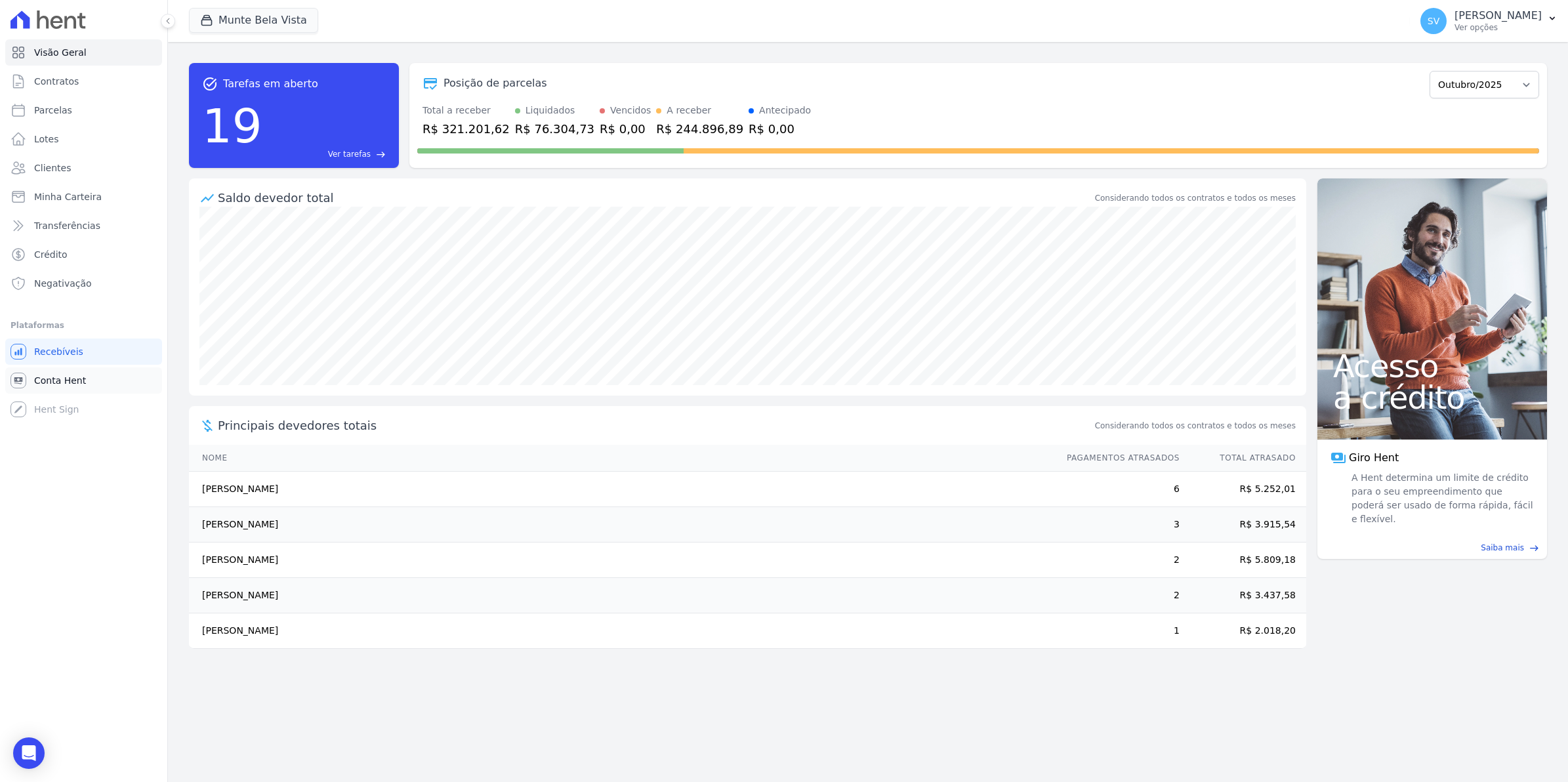
click at [57, 385] on span "Conta Hent" at bounding box center [60, 380] width 51 height 13
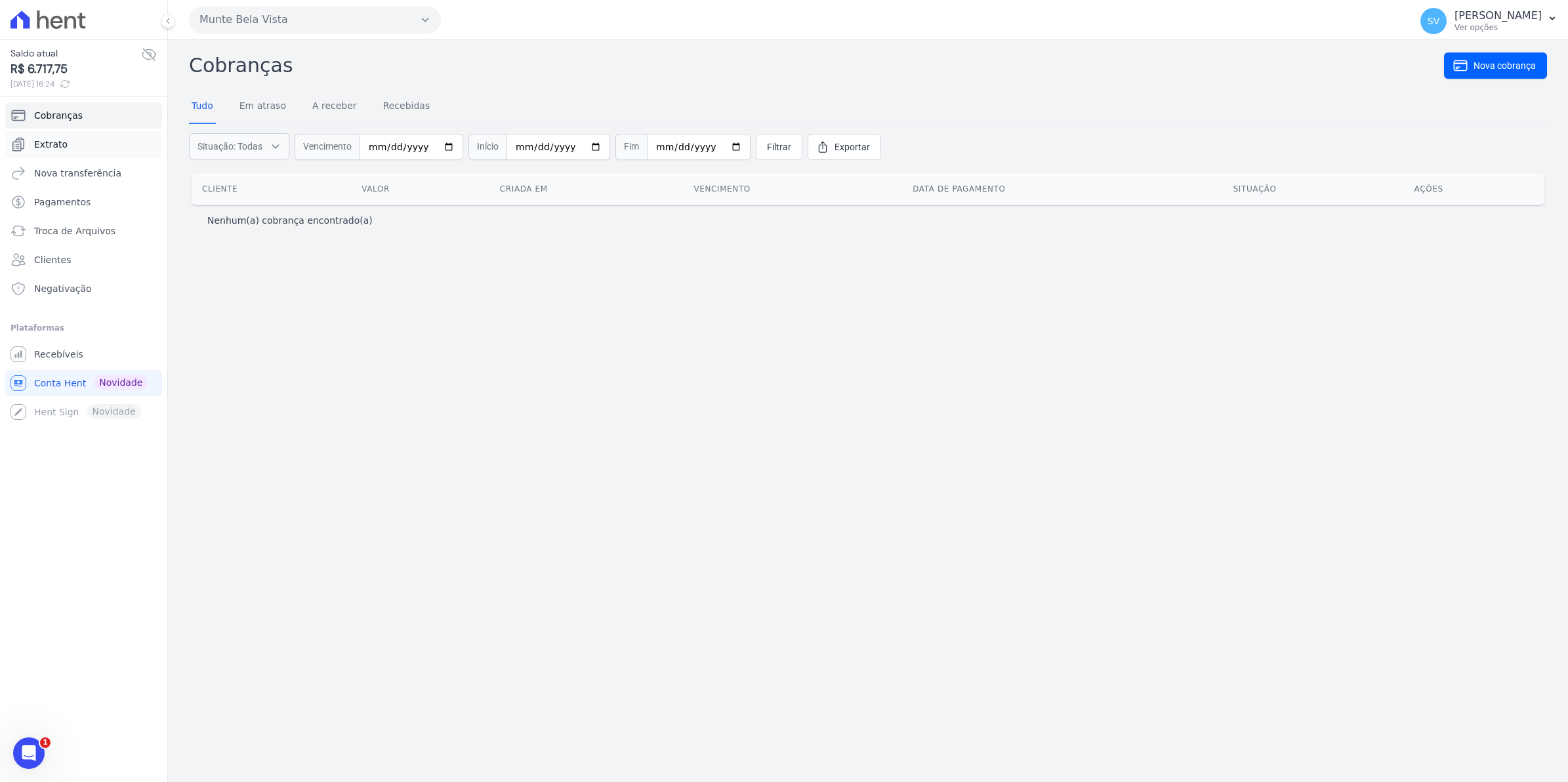
click at [45, 148] on span "Extrato" at bounding box center [51, 144] width 34 height 13
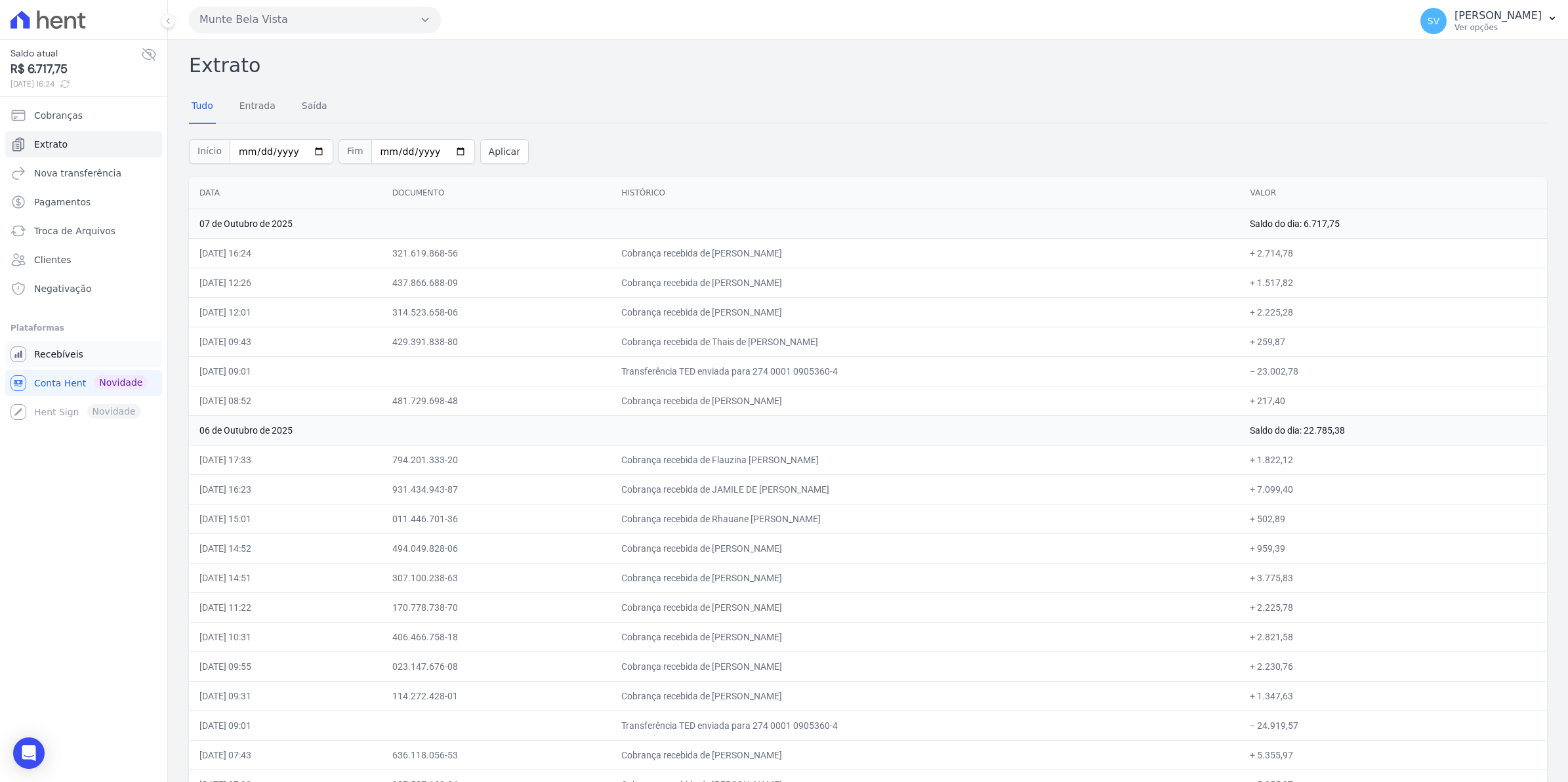
click at [69, 360] on span "Recebíveis" at bounding box center [59, 354] width 49 height 13
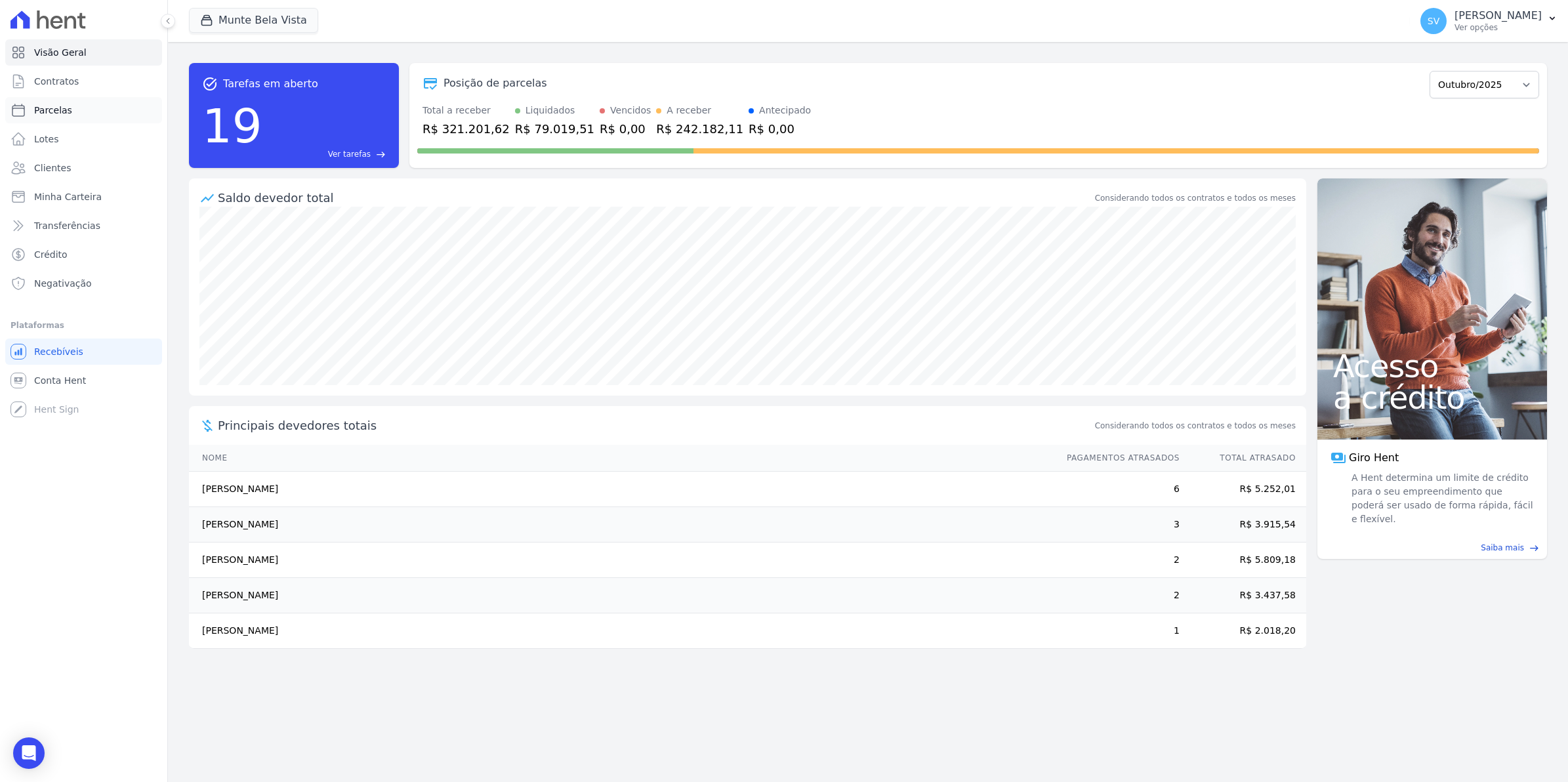
click at [63, 108] on span "Parcelas" at bounding box center [53, 110] width 38 height 13
select select
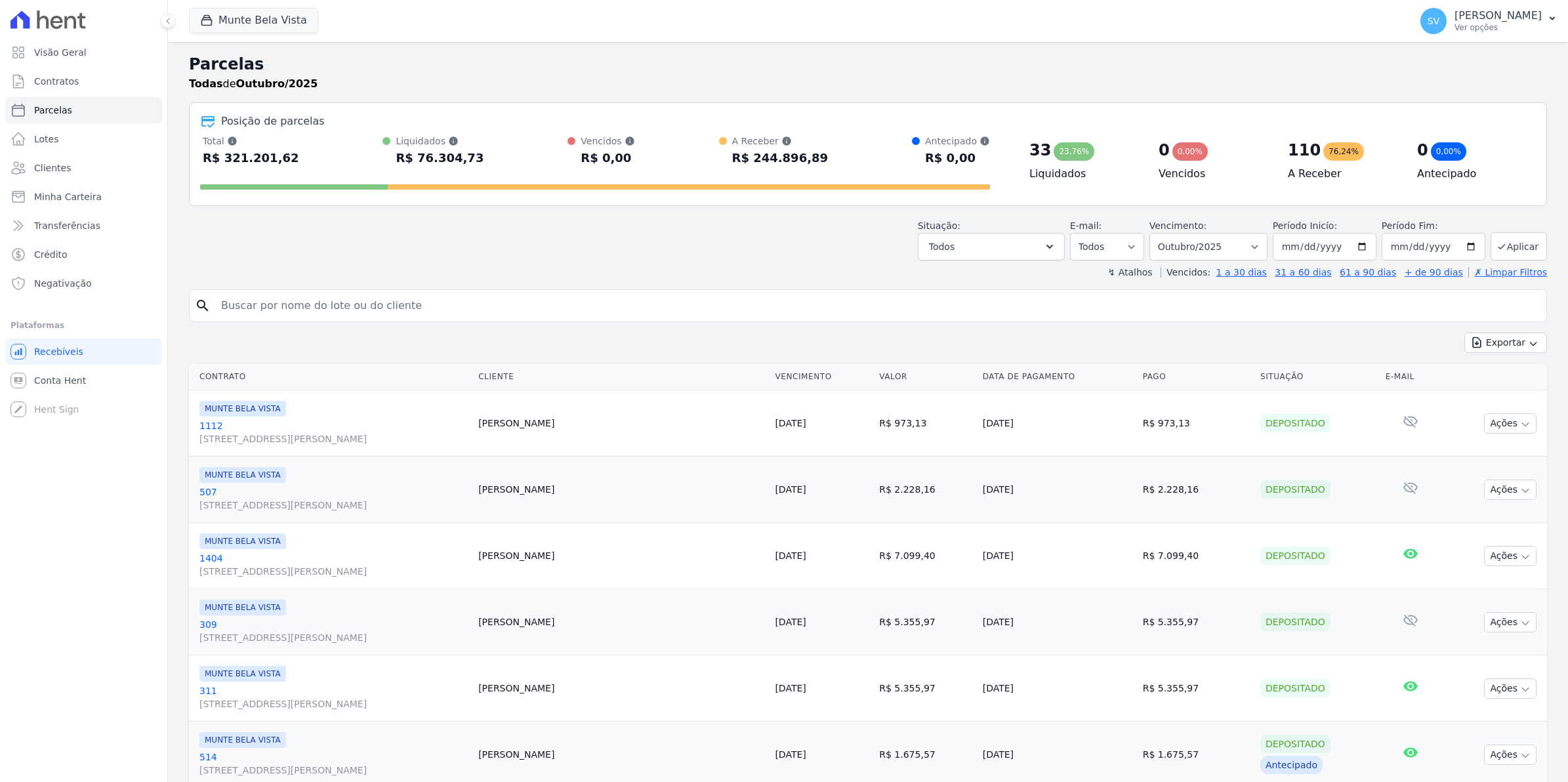
select select
click at [41, 389] on link "Conta Hent" at bounding box center [84, 380] width 157 height 26
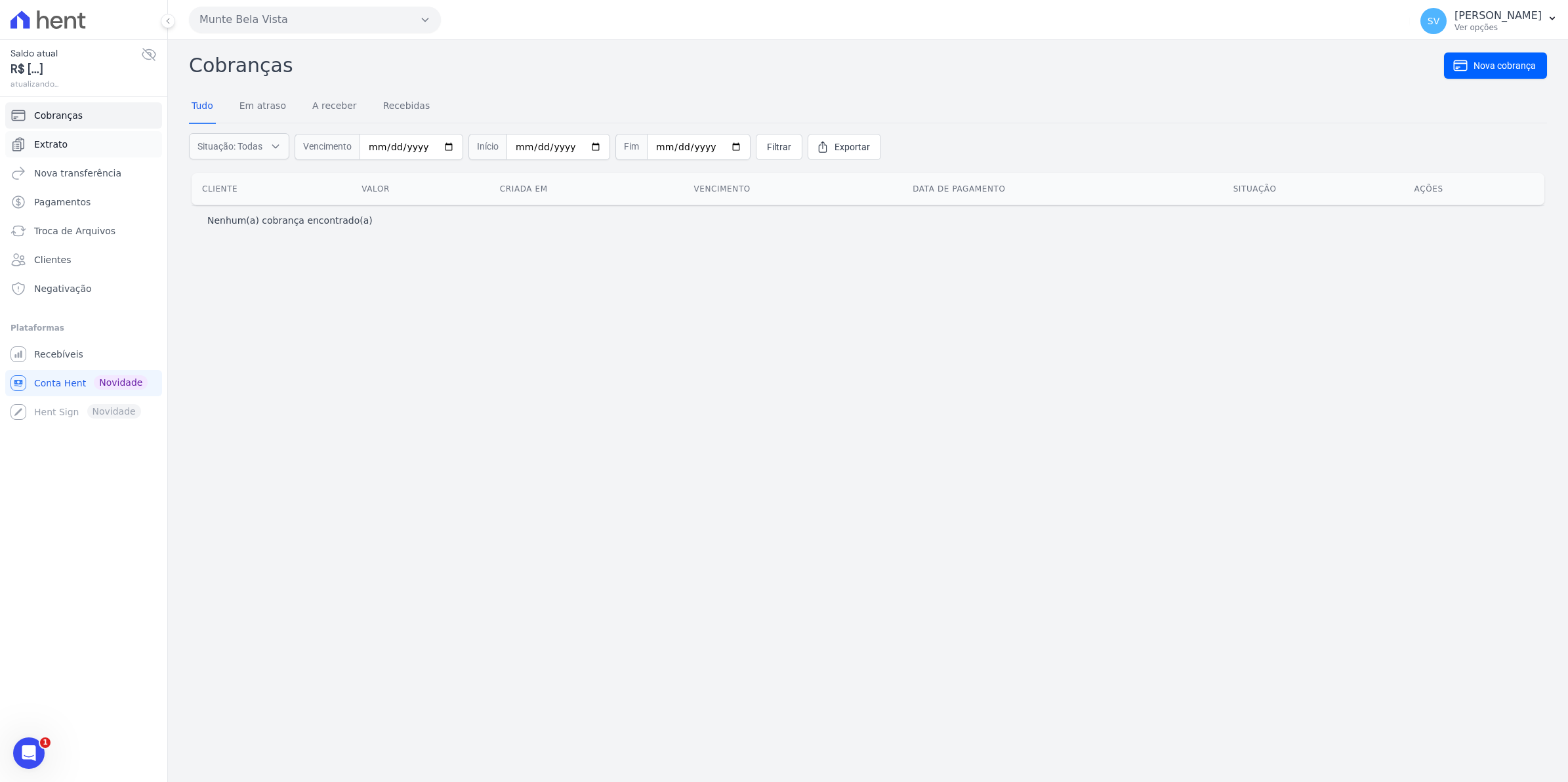
click at [49, 148] on span "Extrato" at bounding box center [51, 144] width 34 height 13
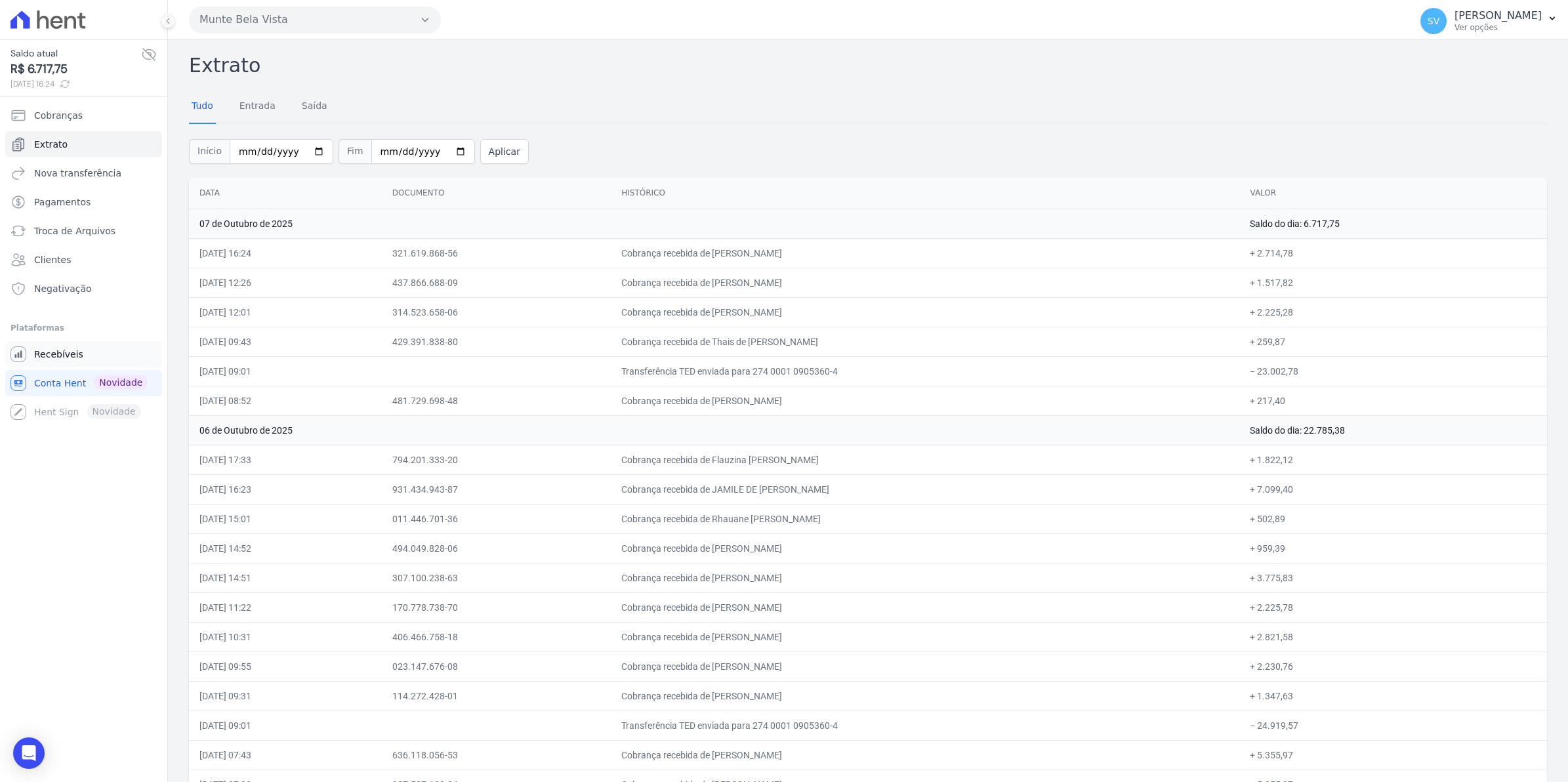
click at [66, 356] on span "Recebíveis" at bounding box center [59, 354] width 49 height 13
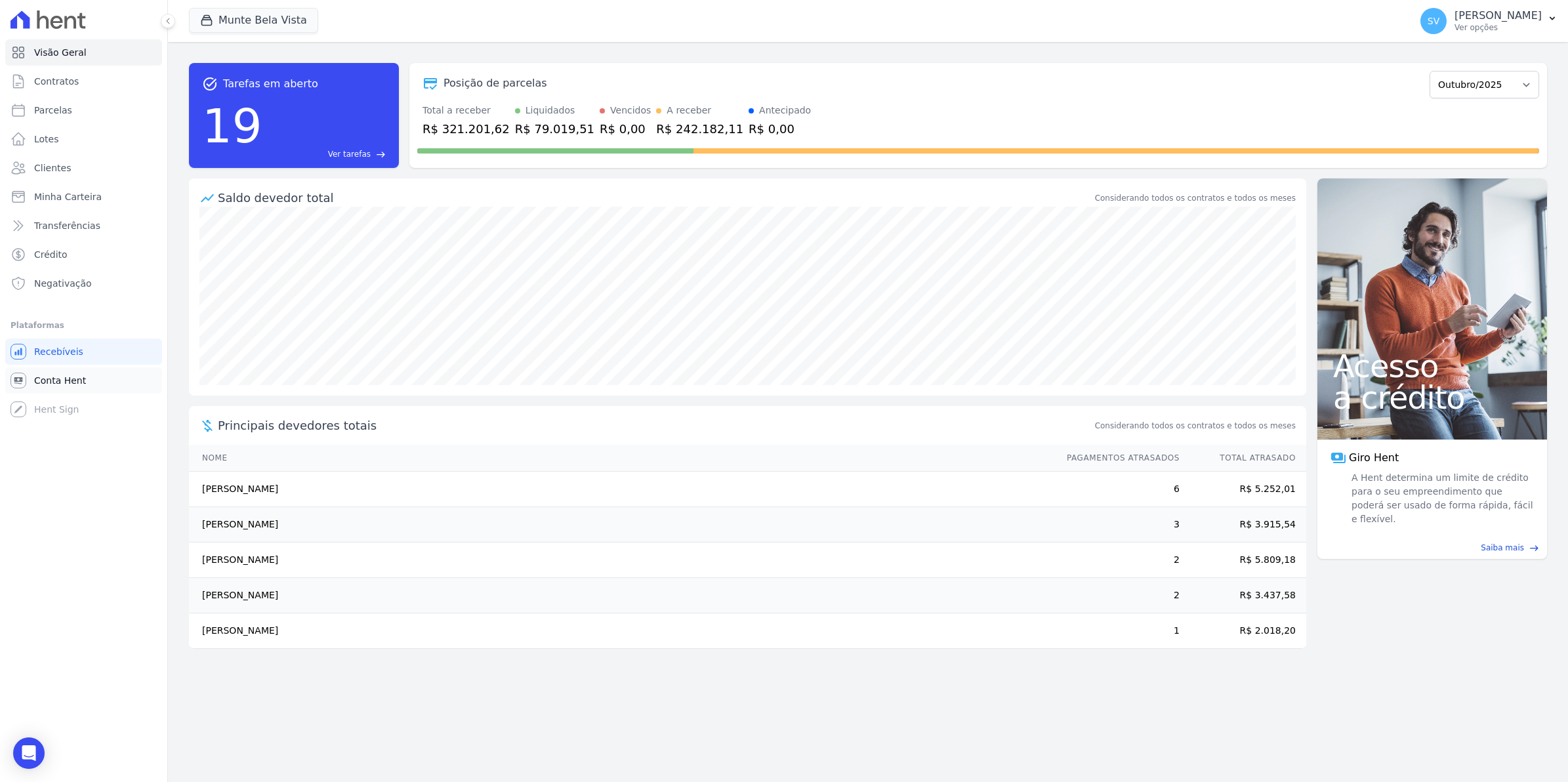
click at [43, 379] on span "Conta Hent" at bounding box center [60, 380] width 51 height 13
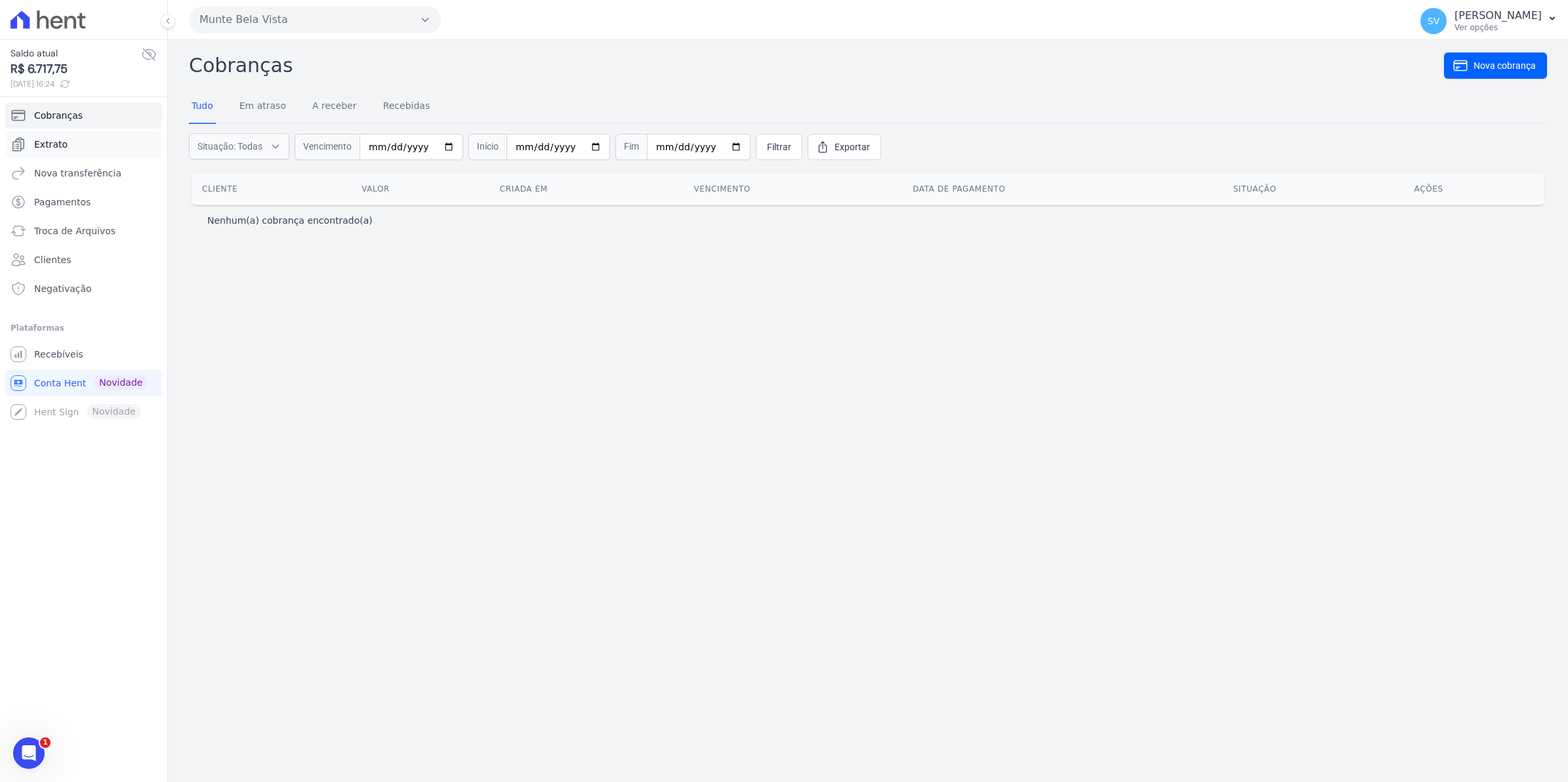
click at [49, 149] on span "Extrato" at bounding box center [51, 144] width 34 height 13
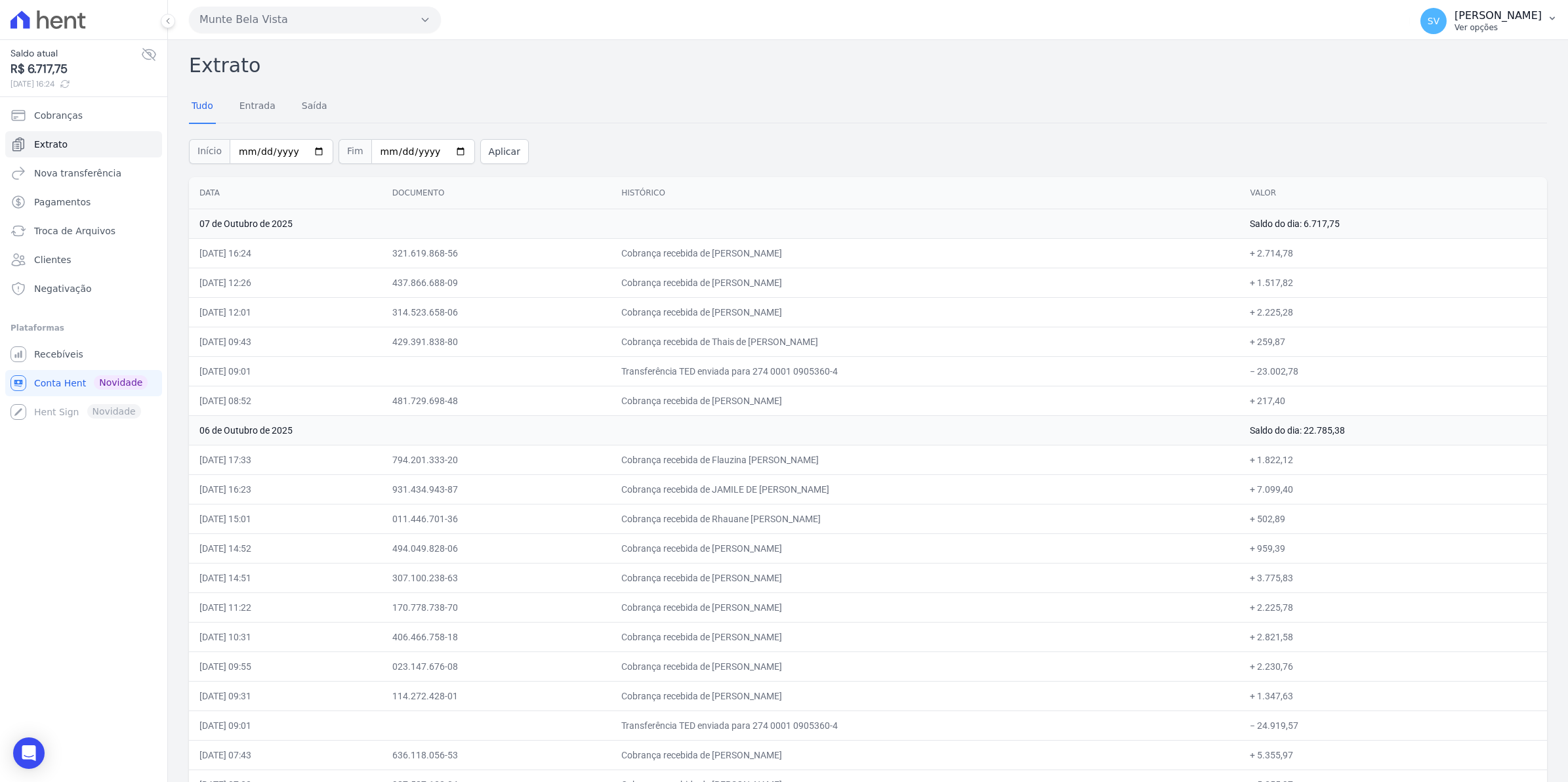
click at [1447, 27] on span "SV" at bounding box center [1434, 21] width 26 height 26
click at [64, 354] on span "Recebíveis" at bounding box center [59, 354] width 49 height 13
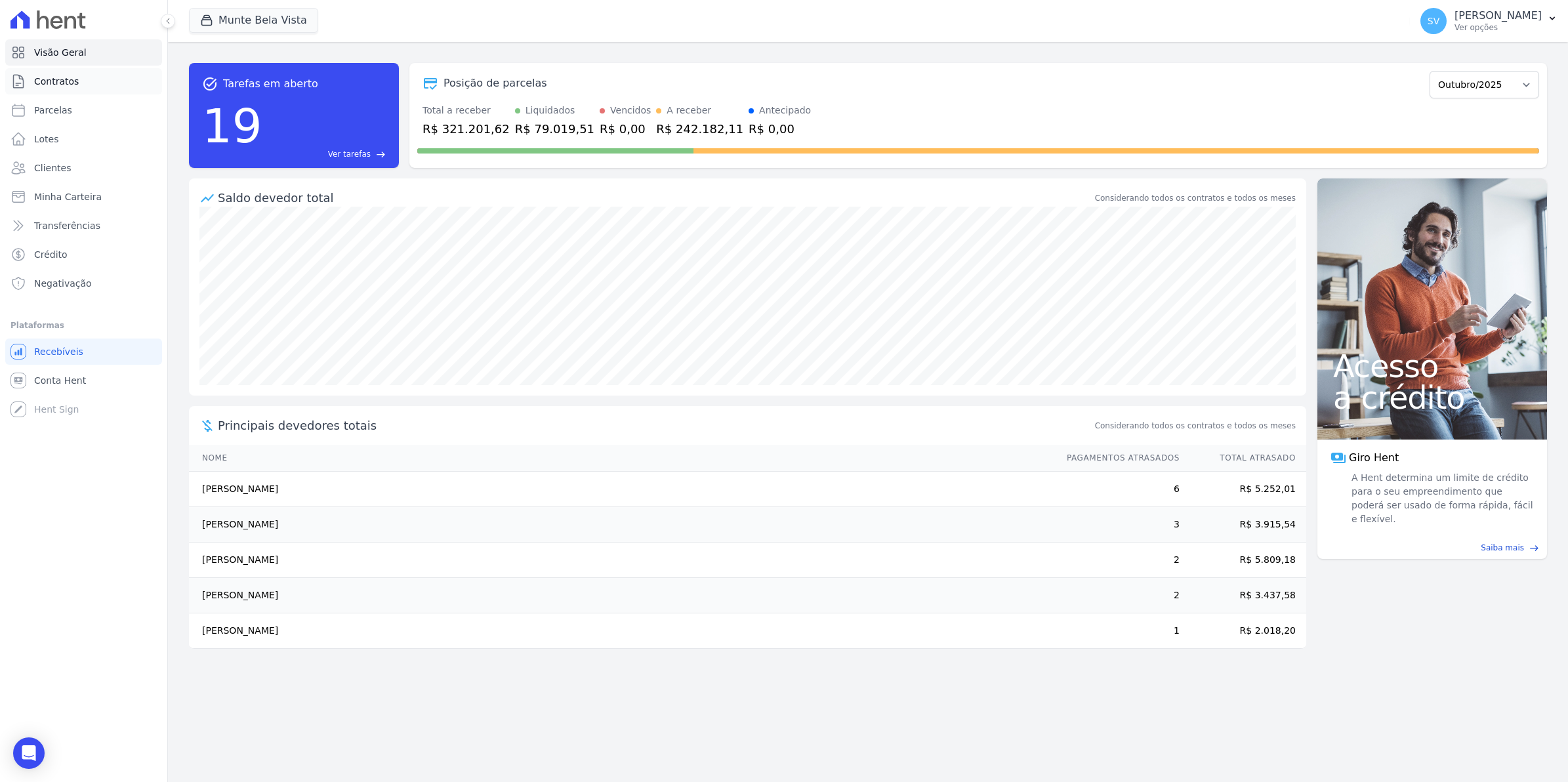
click at [60, 80] on span "Contratos" at bounding box center [57, 81] width 45 height 13
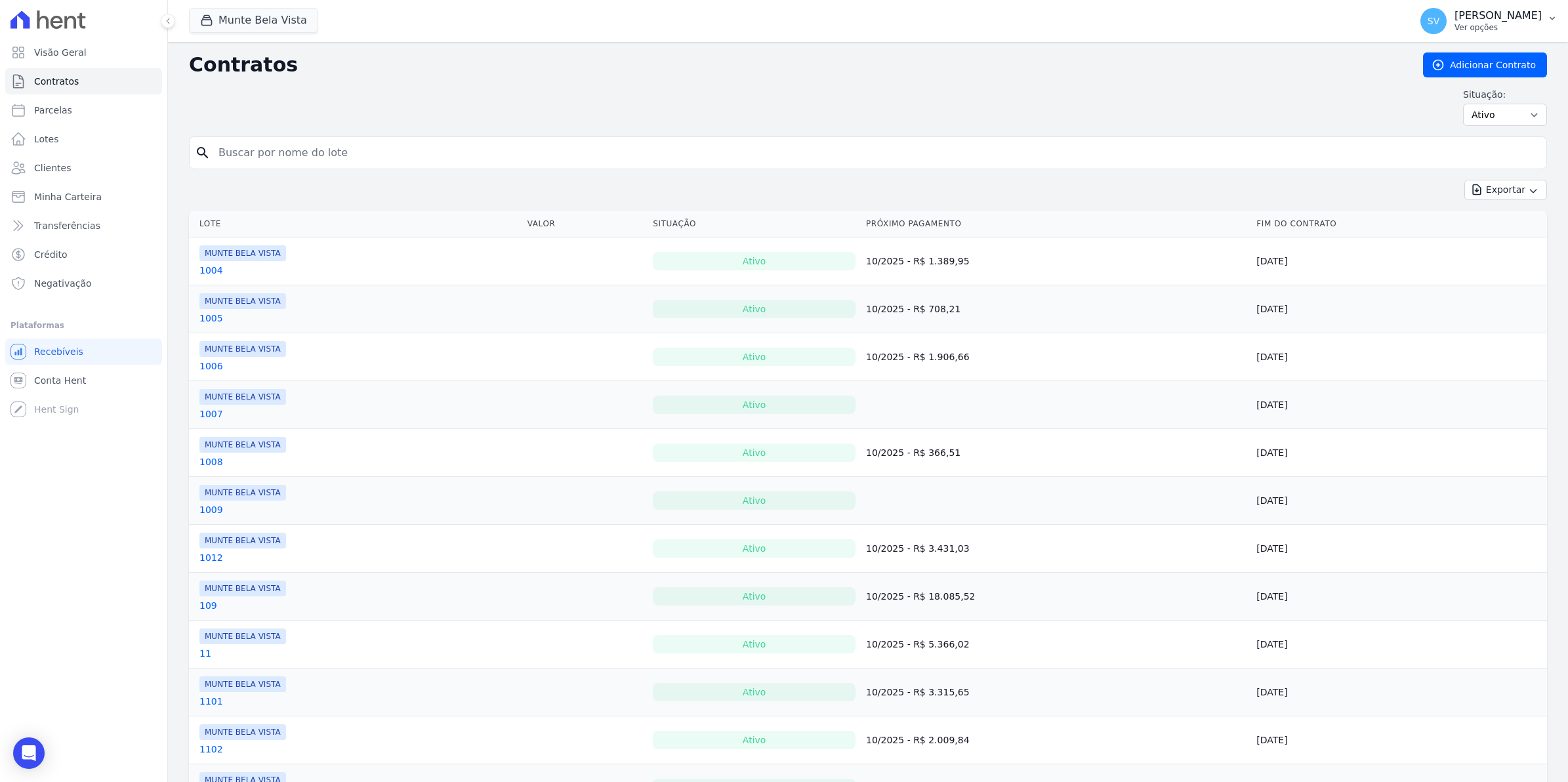
click at [1447, 23] on span "SV" at bounding box center [1434, 21] width 26 height 26
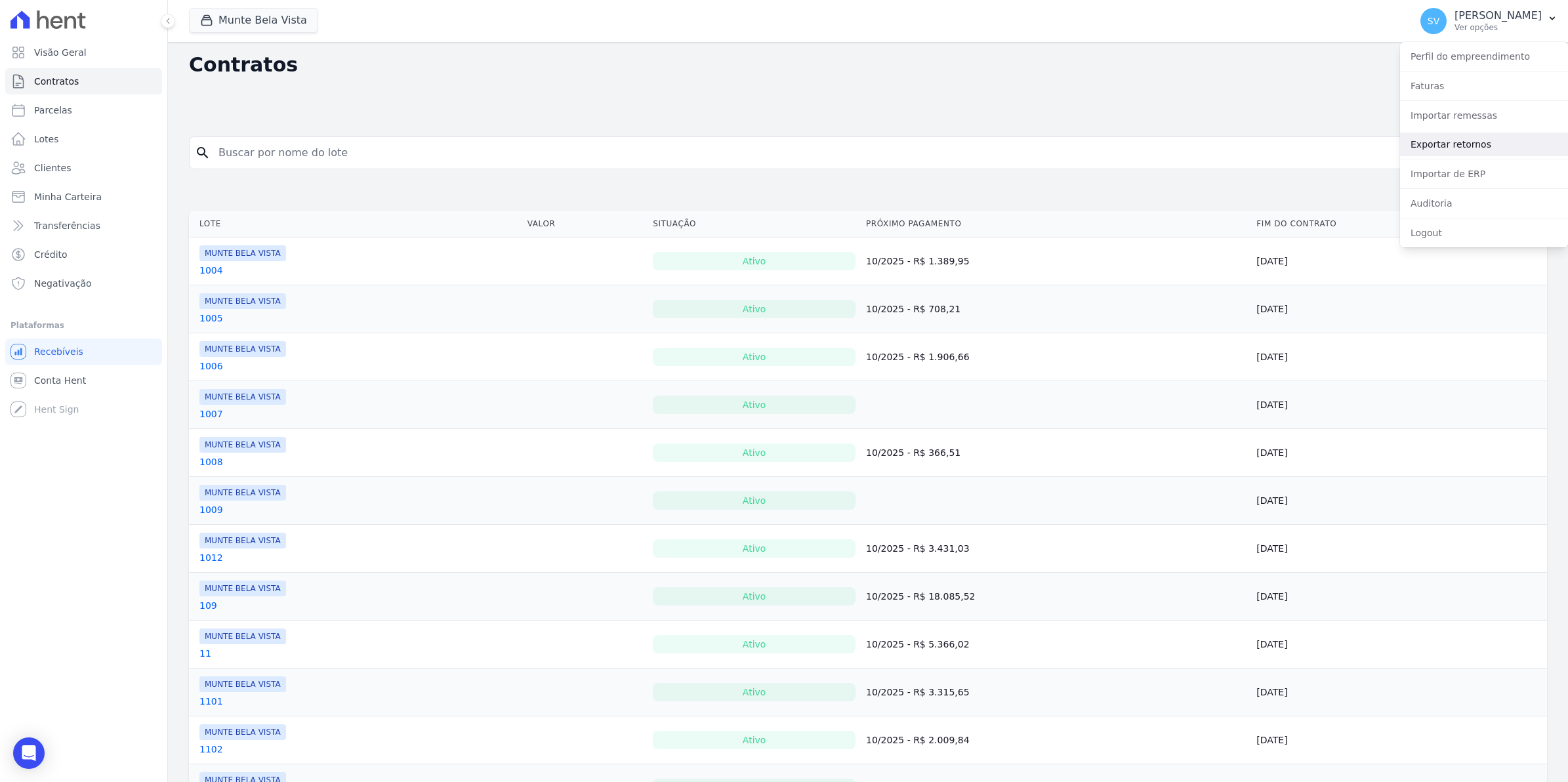
click at [1453, 145] on link "Exportar retornos" at bounding box center [1484, 144] width 168 height 23
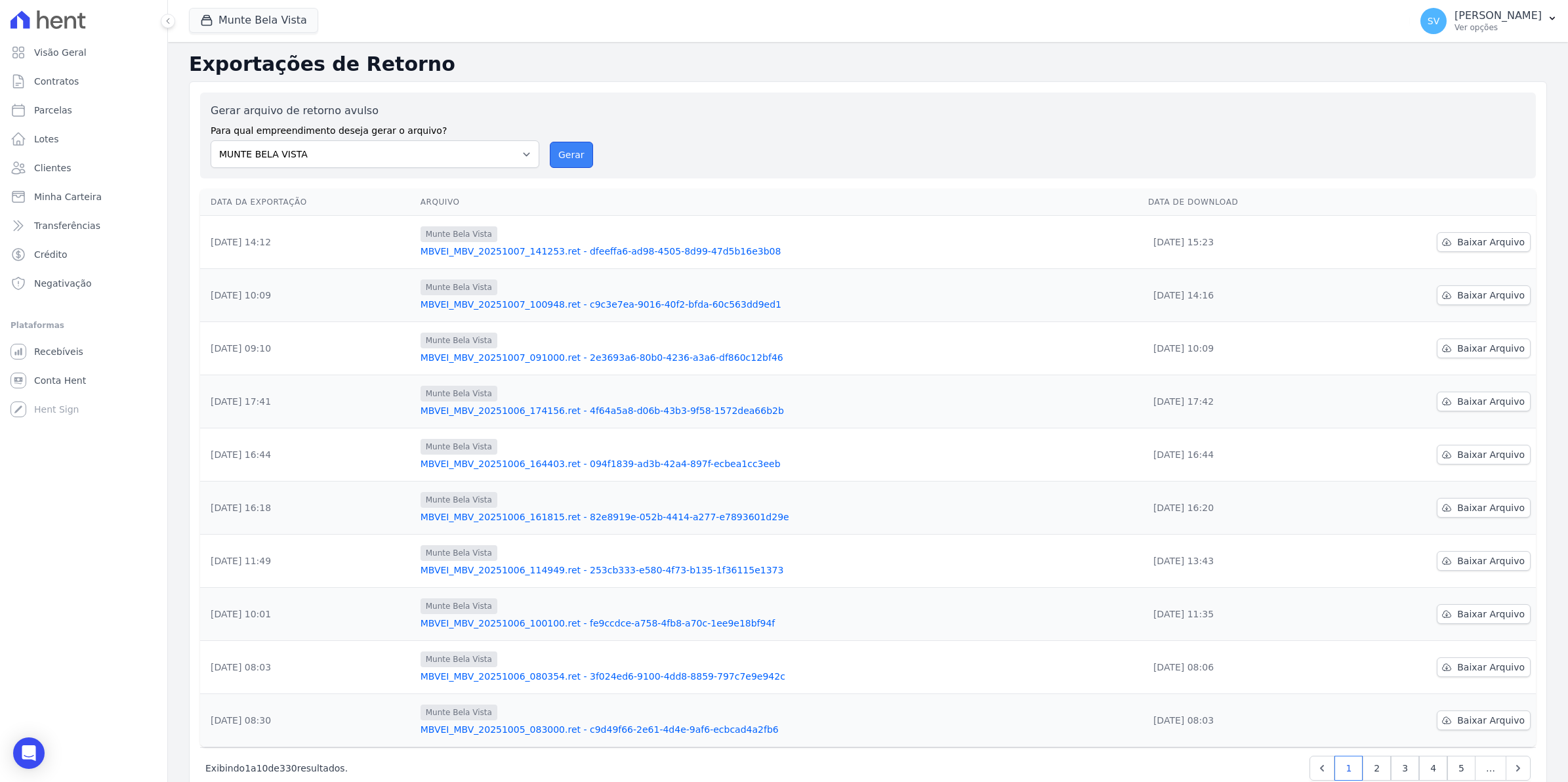
click at [557, 152] on button "Gerar" at bounding box center [572, 155] width 43 height 26
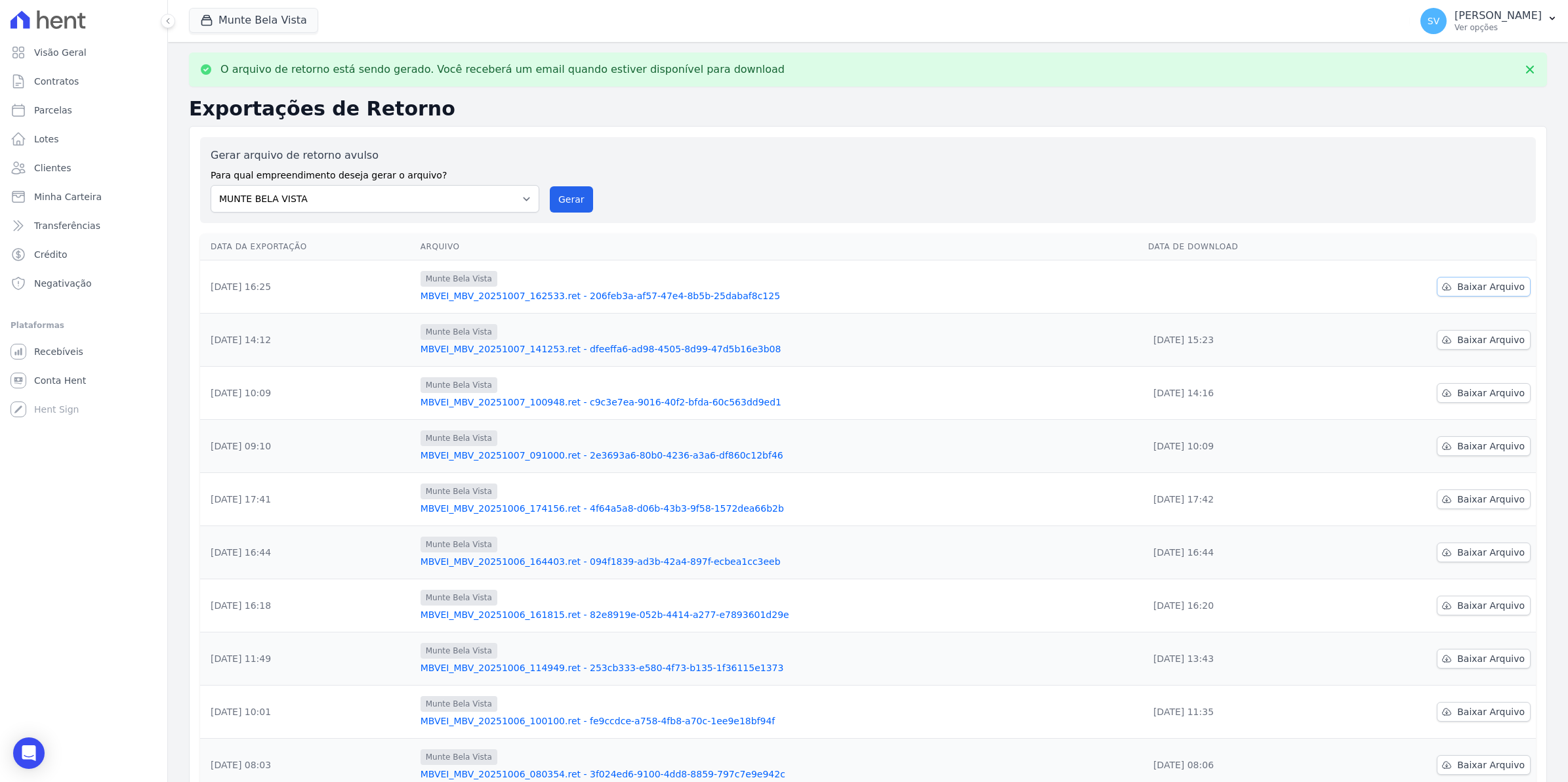
click at [1470, 286] on span "Baixar Arquivo" at bounding box center [1490, 287] width 67 height 13
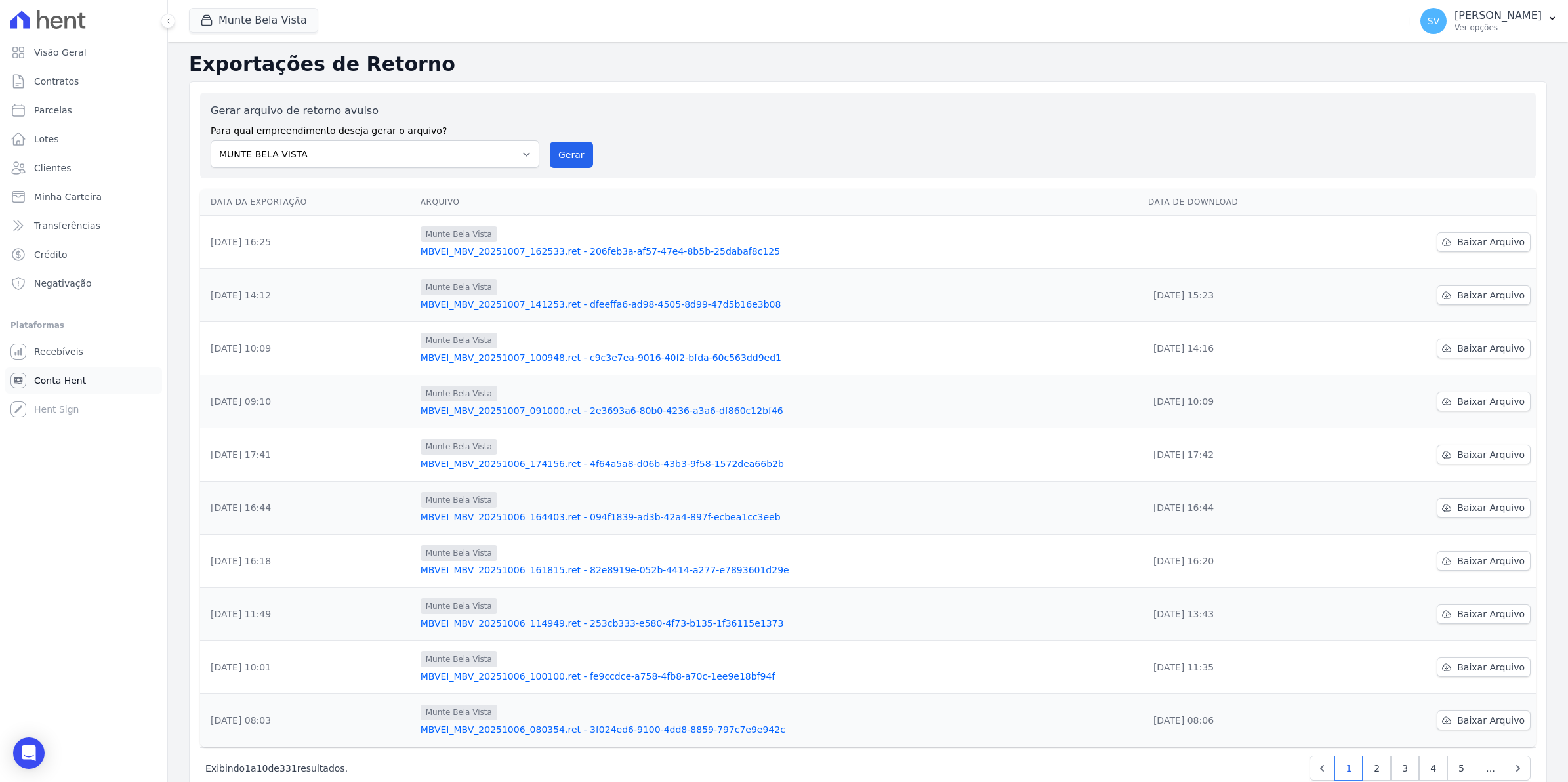
click at [60, 378] on span "Conta Hent" at bounding box center [60, 380] width 51 height 13
click at [41, 116] on span "Parcelas" at bounding box center [53, 110] width 38 height 13
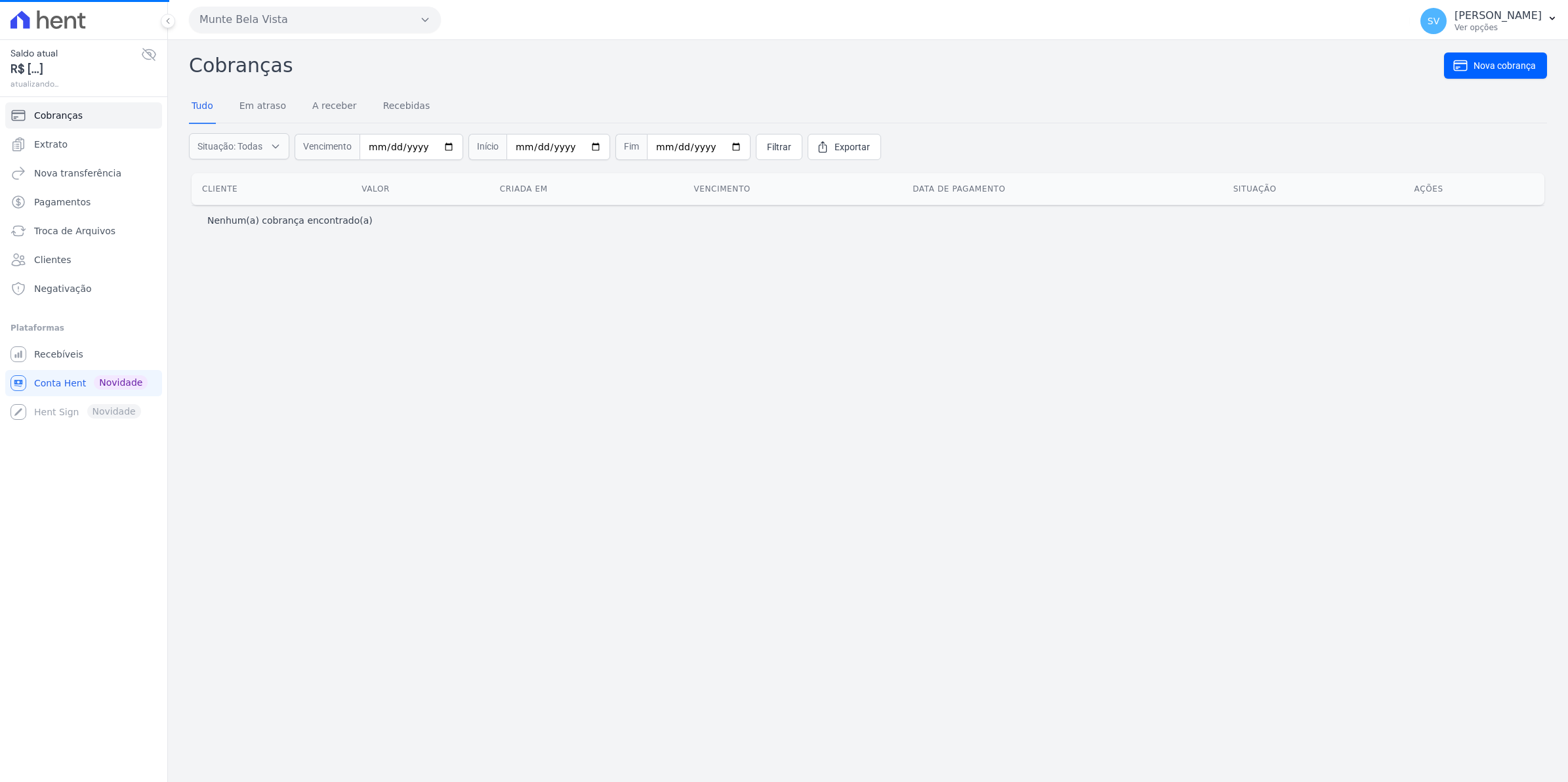
select select
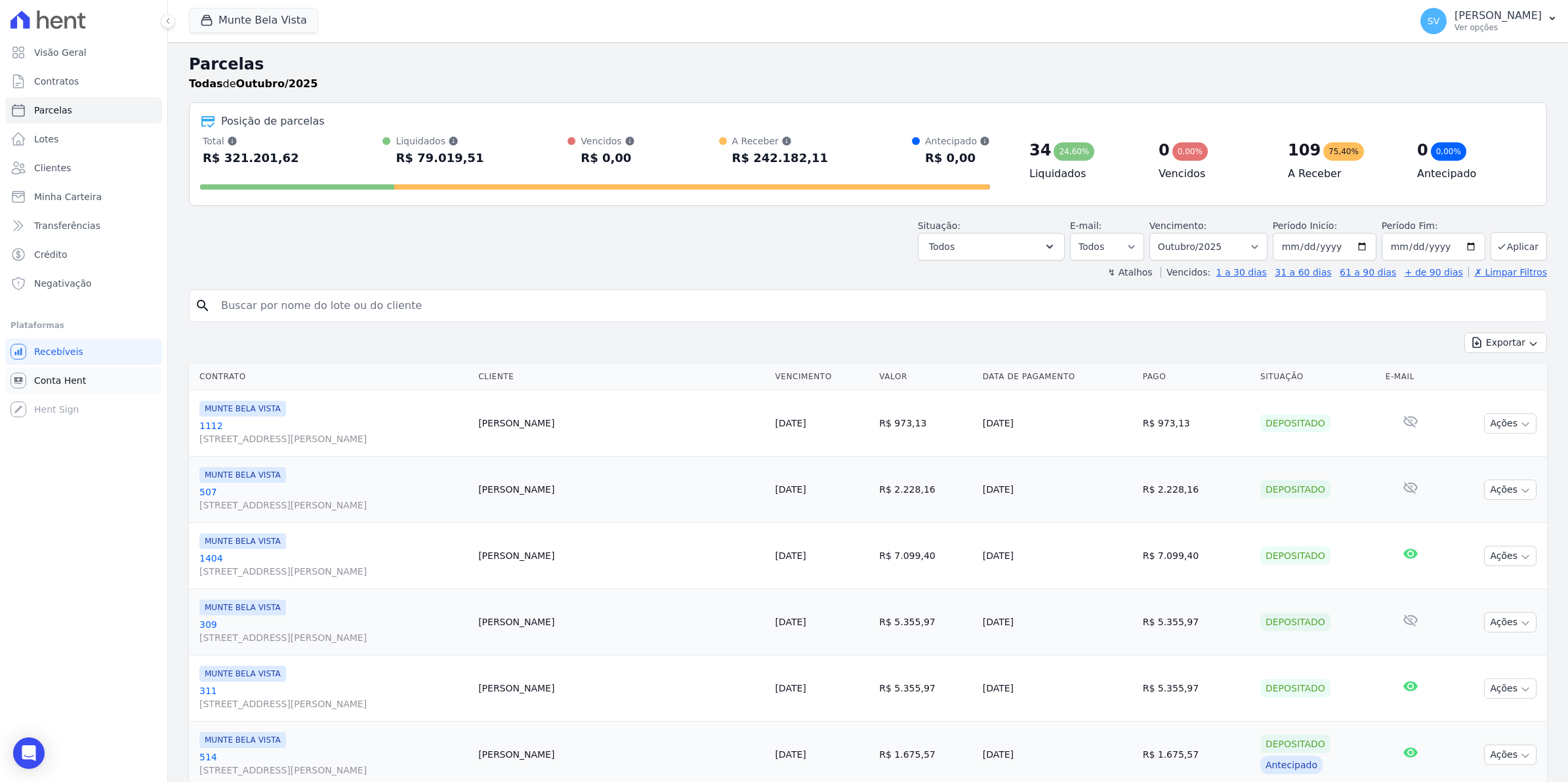
click at [63, 378] on span "Conta Hent" at bounding box center [60, 380] width 51 height 13
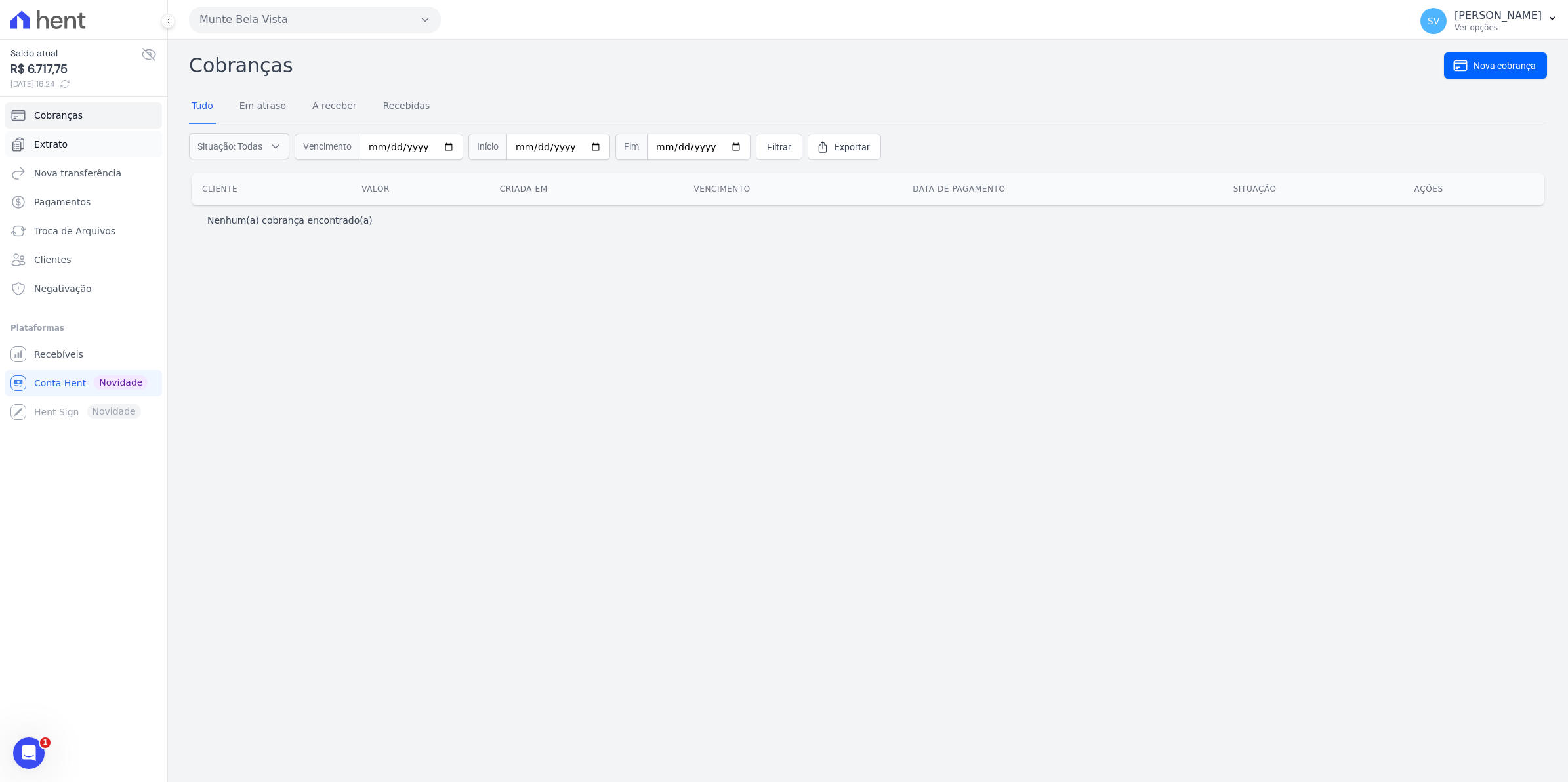
click at [47, 145] on span "Extrato" at bounding box center [51, 144] width 34 height 13
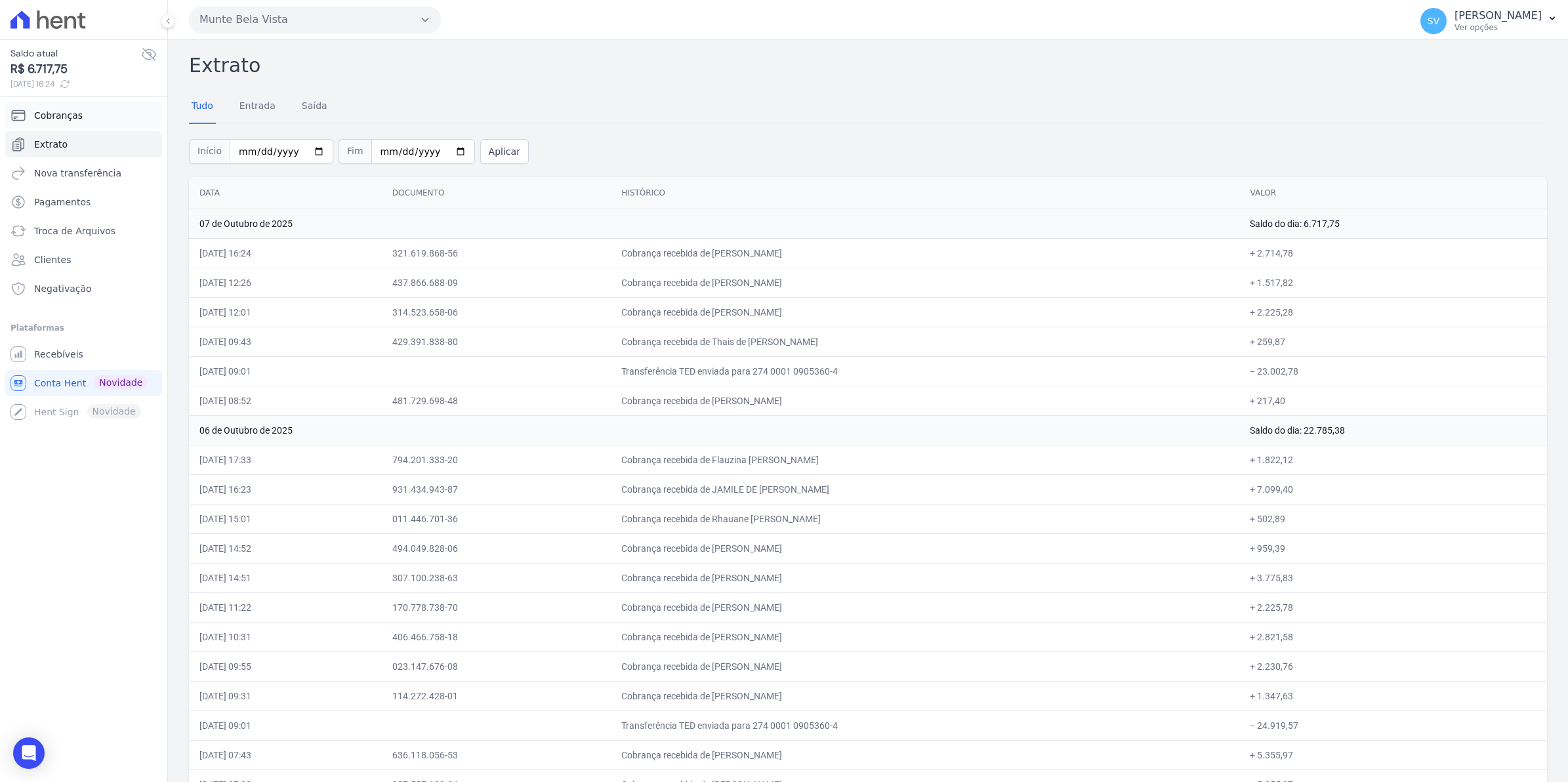
click at [58, 118] on span "Cobranças" at bounding box center [59, 116] width 49 height 13
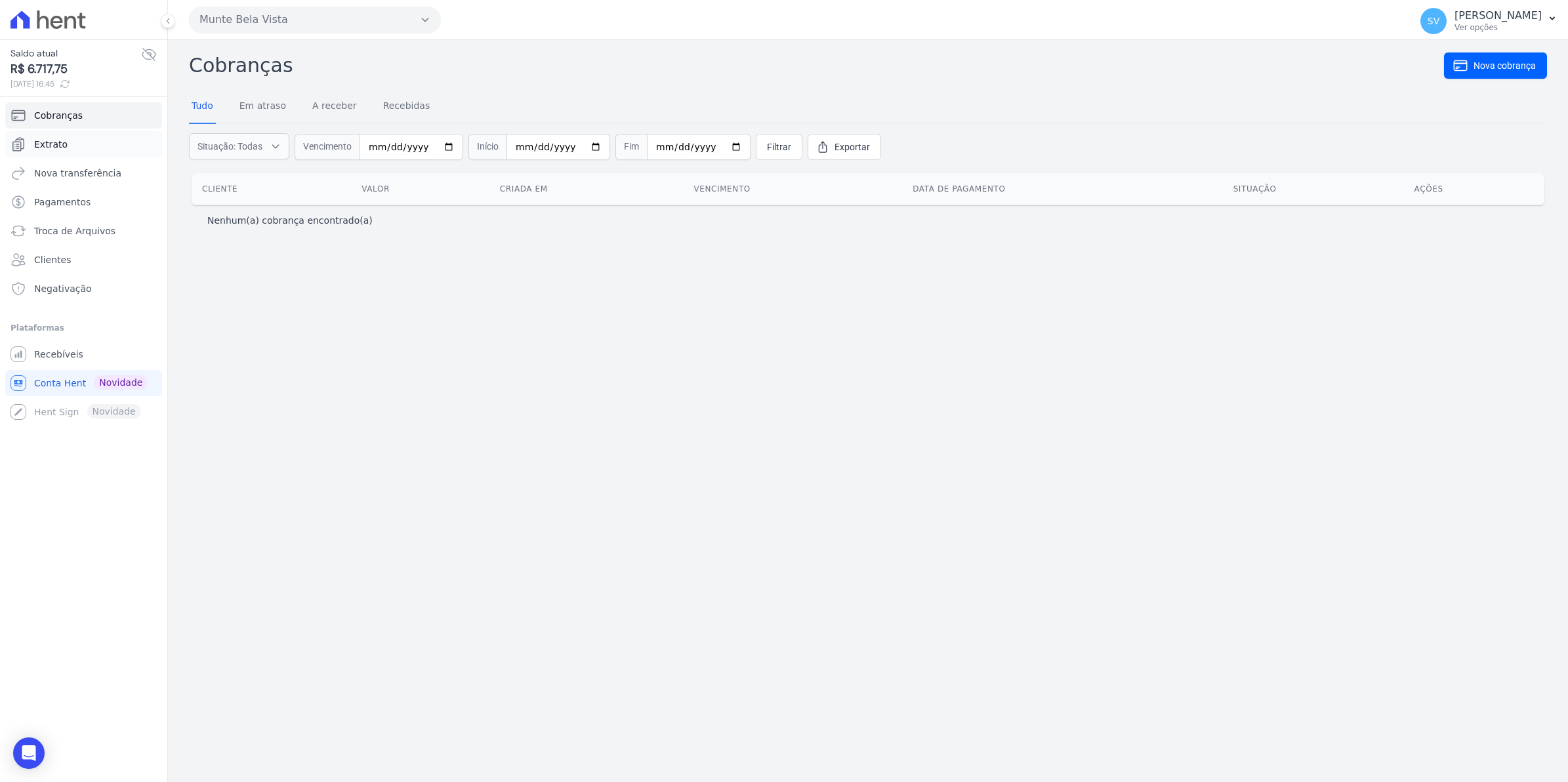
click at [53, 146] on span "Extrato" at bounding box center [51, 144] width 34 height 13
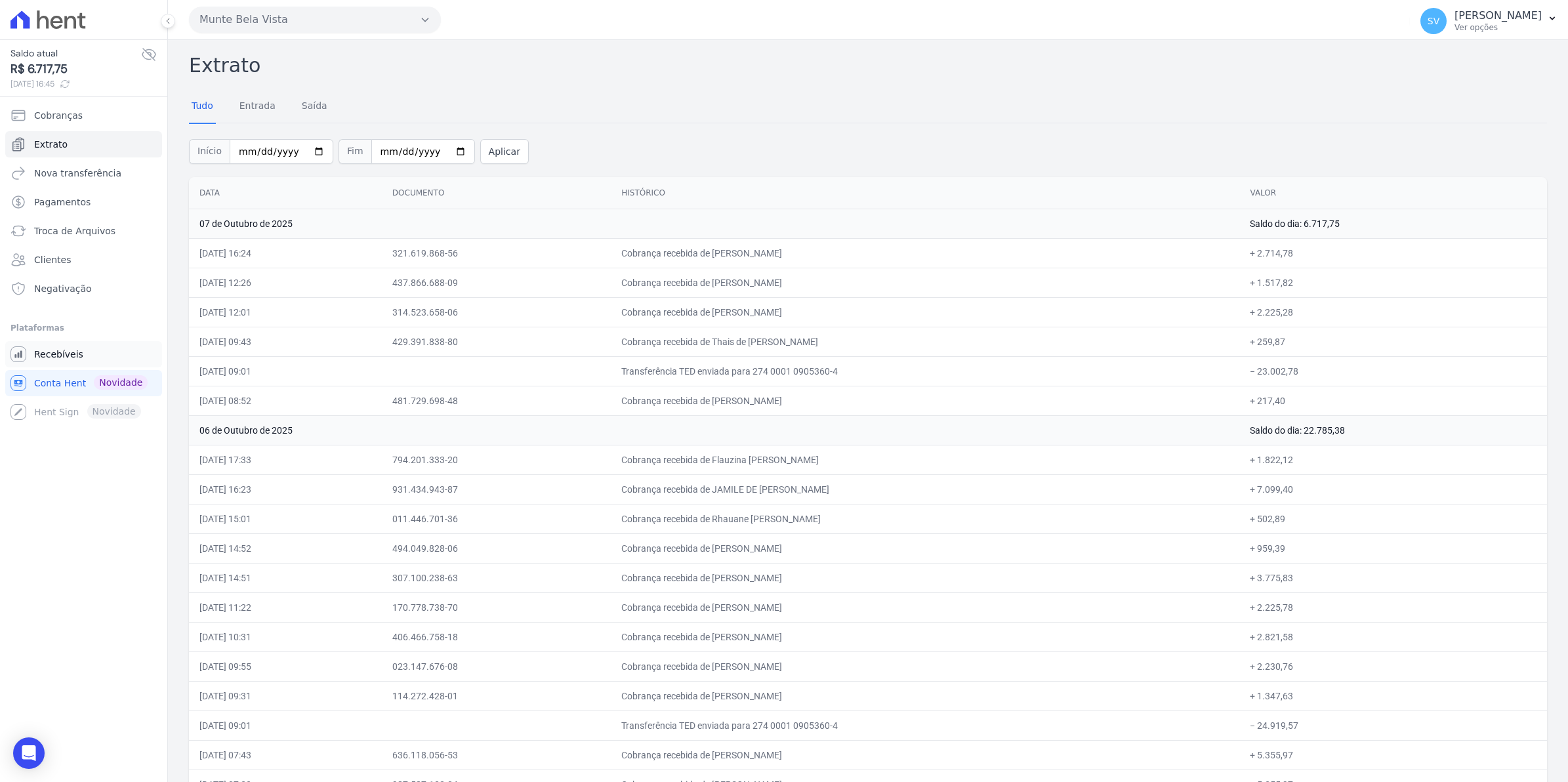
click at [67, 356] on span "Recebíveis" at bounding box center [59, 354] width 49 height 13
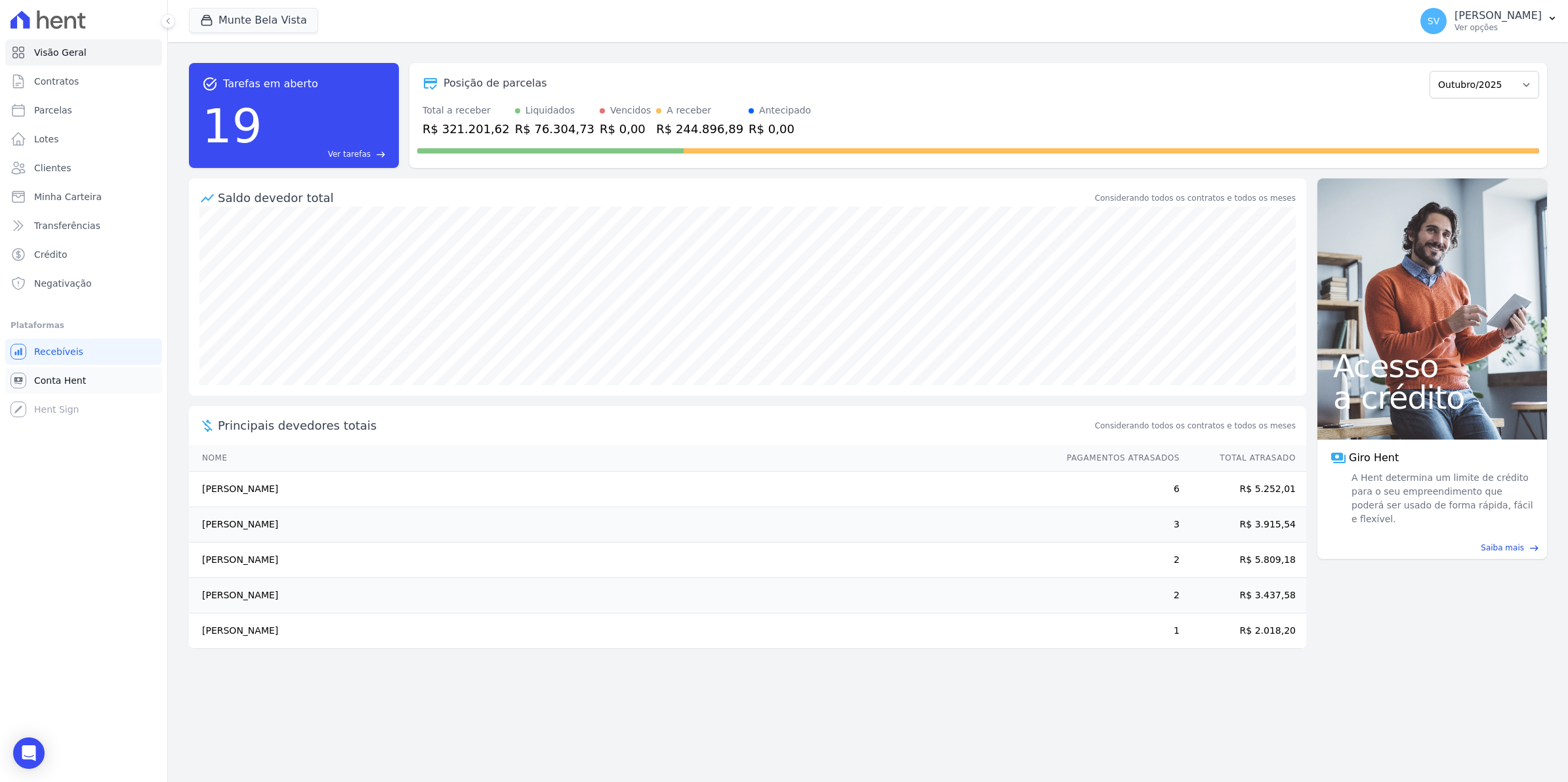
click at [36, 387] on link "Conta Hent" at bounding box center [84, 380] width 157 height 26
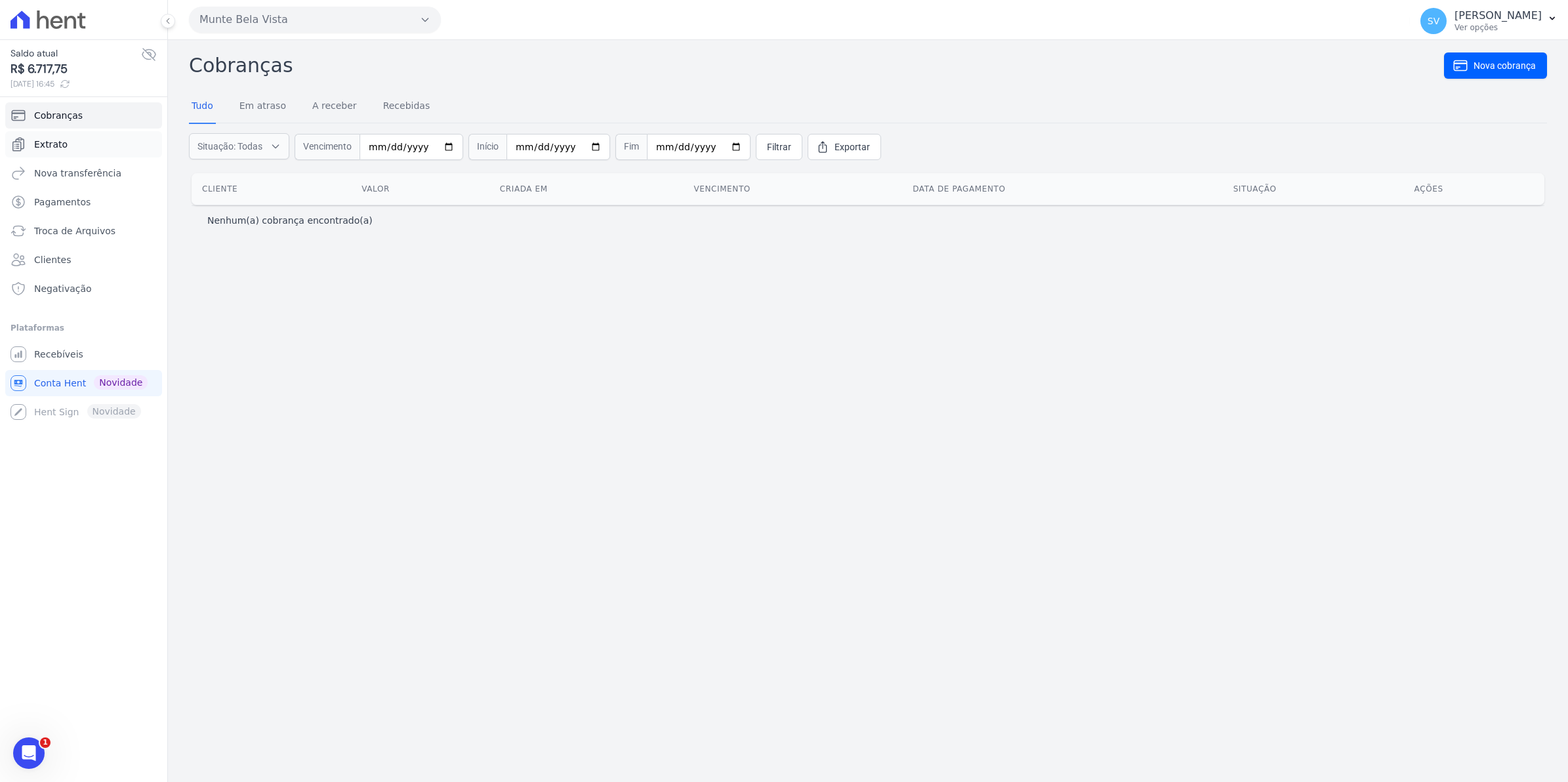
click at [67, 142] on link "Extrato" at bounding box center [84, 144] width 157 height 26
